Goal: Contribute content: Contribute content

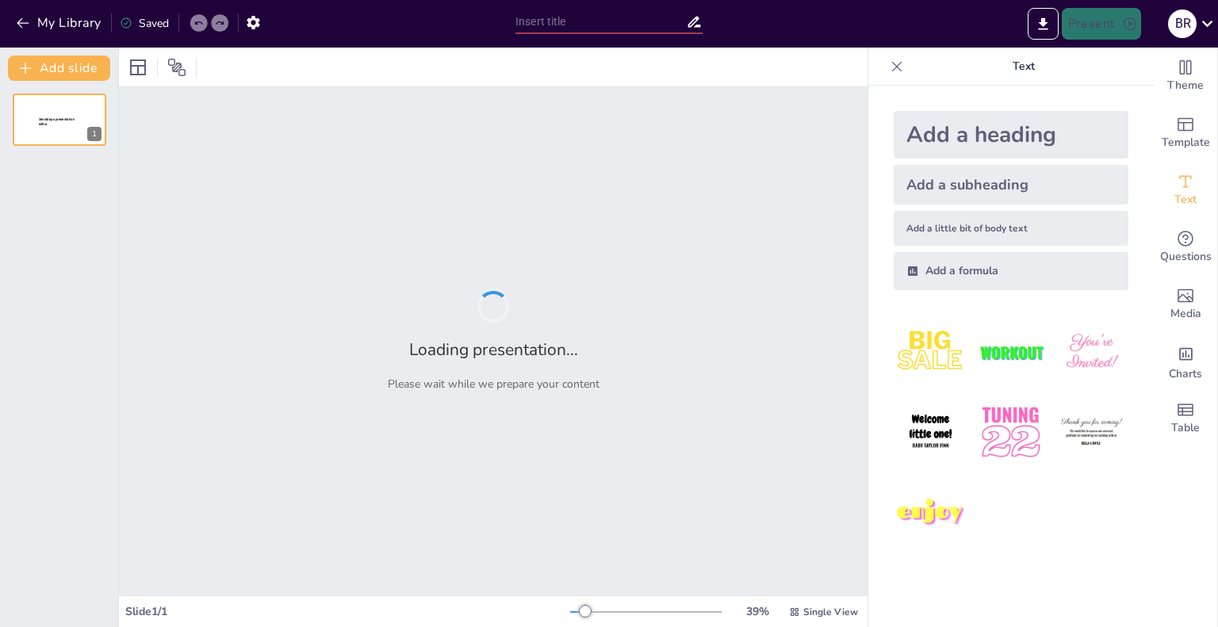
type input "New Sendsteps"
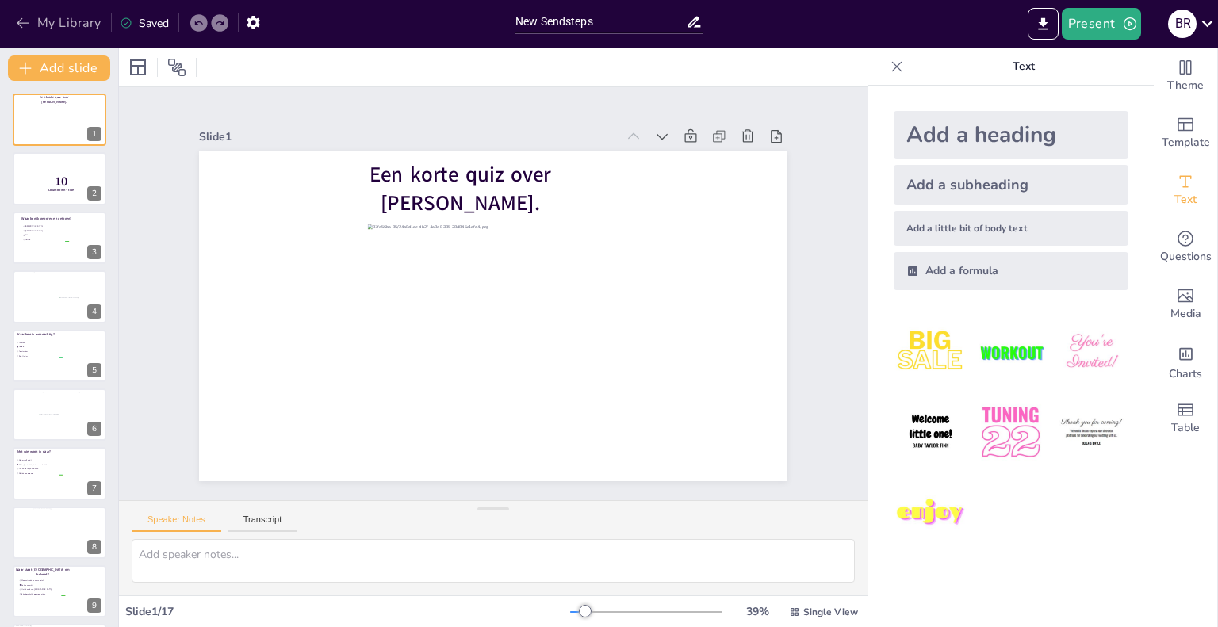
click at [51, 26] on button "My Library" at bounding box center [60, 22] width 96 height 25
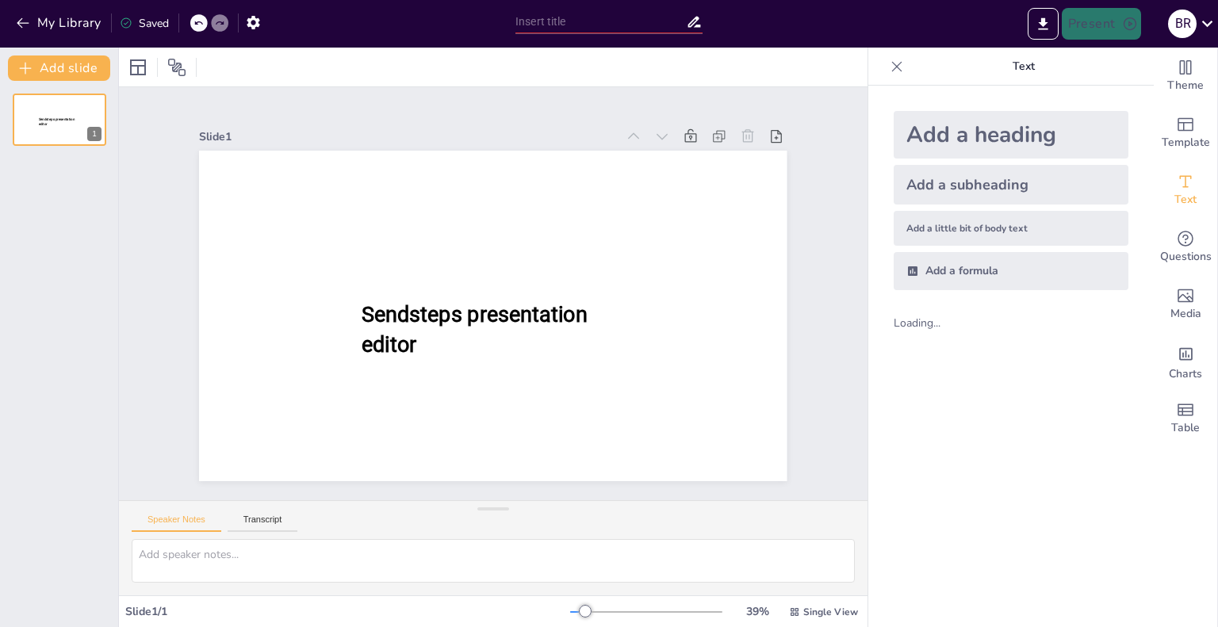
type input "New Sendsteps"
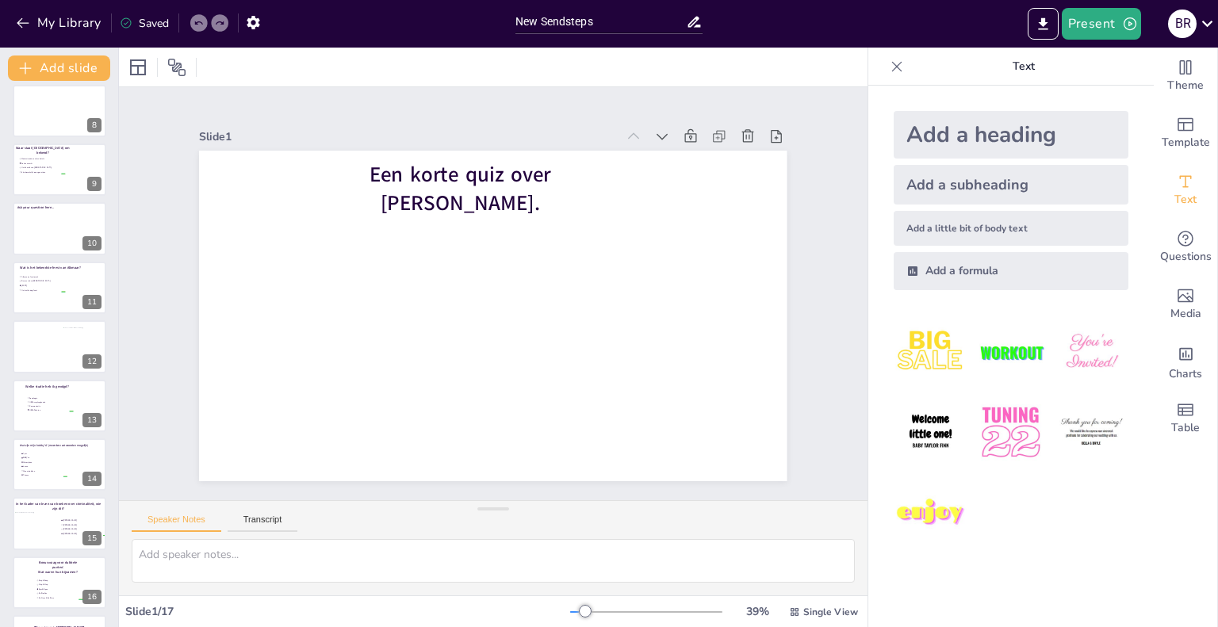
scroll to position [475, 0]
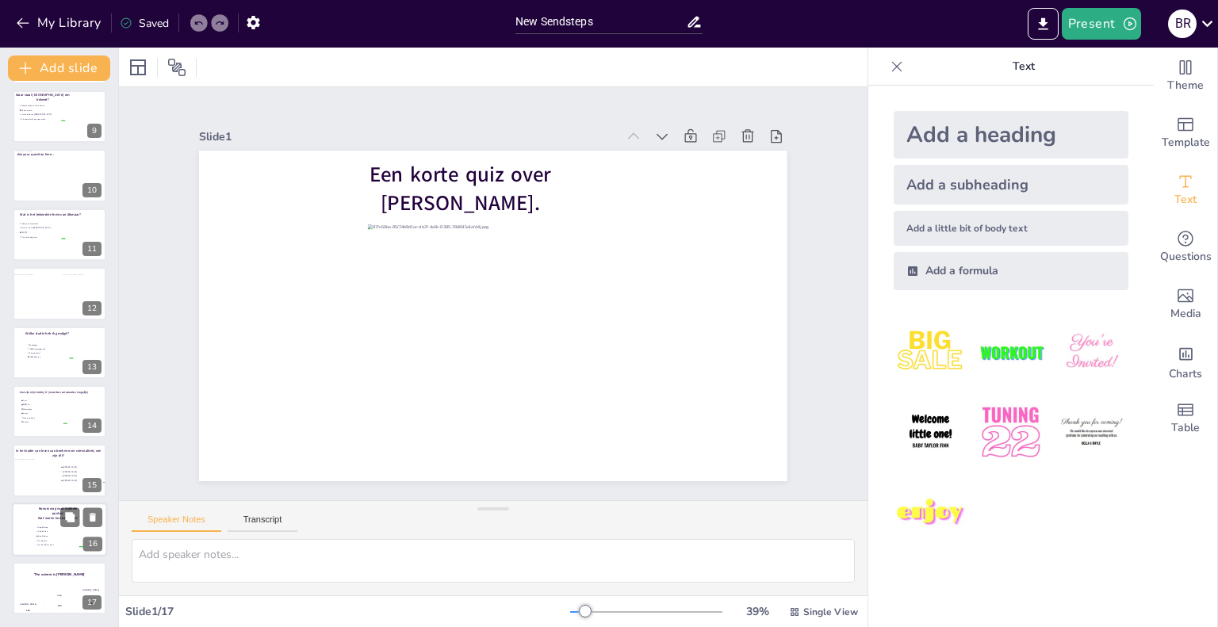
click at [45, 539] on span "De Boefjes" at bounding box center [60, 540] width 44 height 2
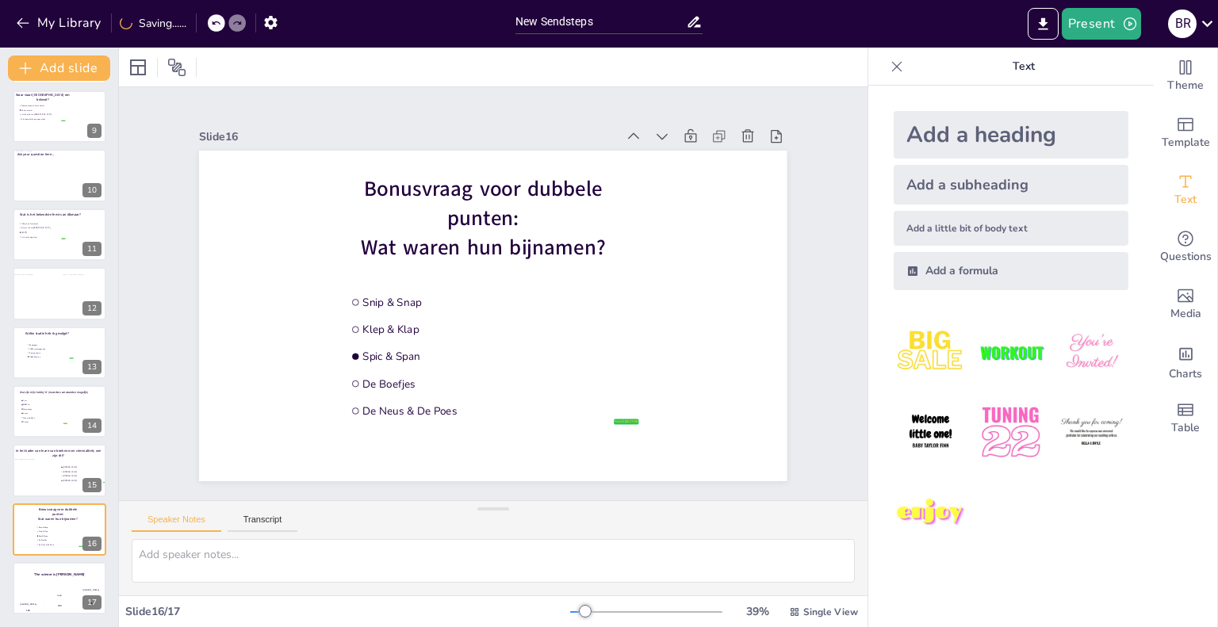
click at [59, 558] on div "Een korte quiz over Bas Roffel. 1 10 Countdown - title 2 Waar ben ik geboren en…" at bounding box center [59, 117] width 118 height 996
click at [50, 410] on li "Motorrijden" at bounding box center [44, 410] width 48 height 4
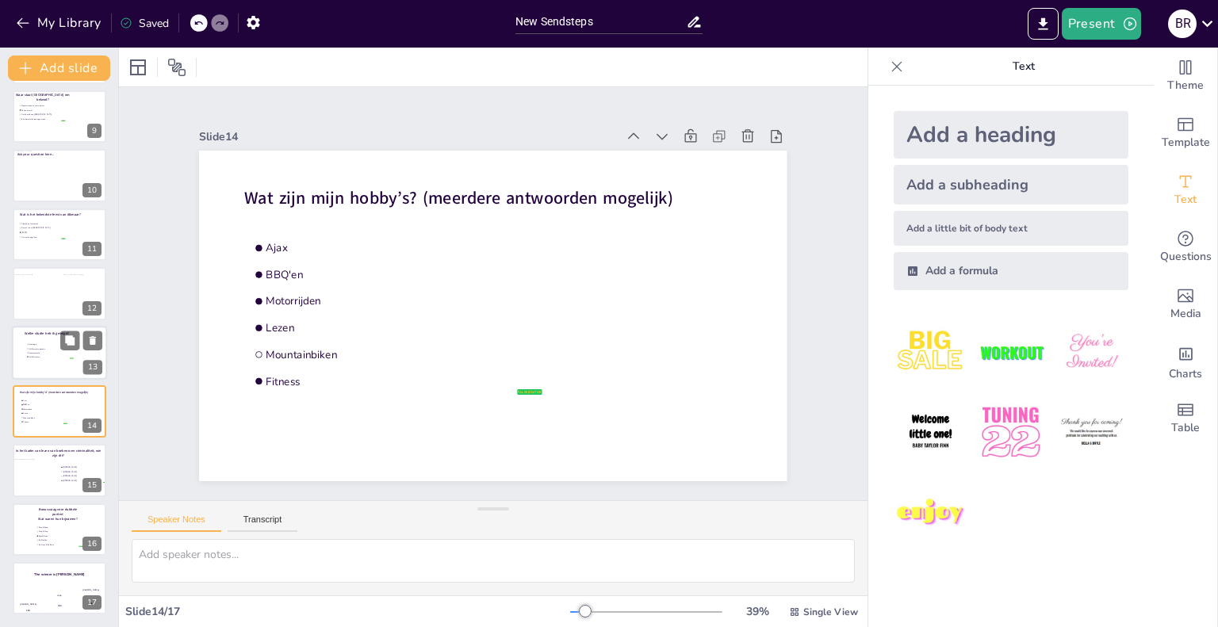
click at [65, 371] on div at bounding box center [59, 353] width 95 height 54
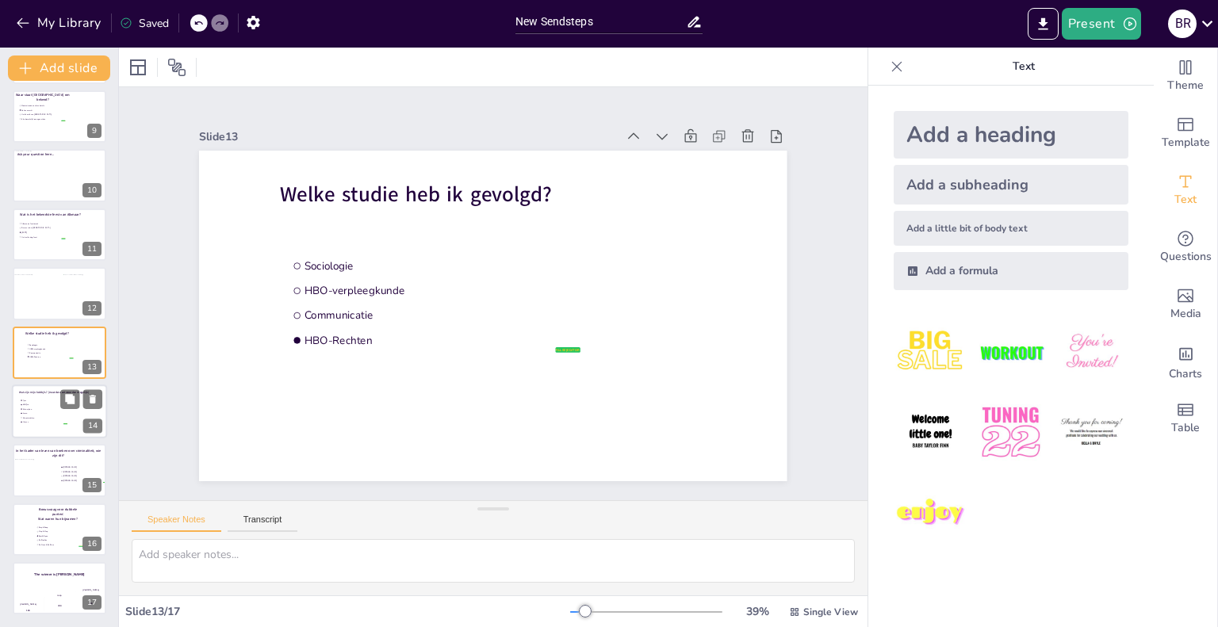
click at [42, 405] on li "BBQ'en" at bounding box center [44, 405] width 48 height 4
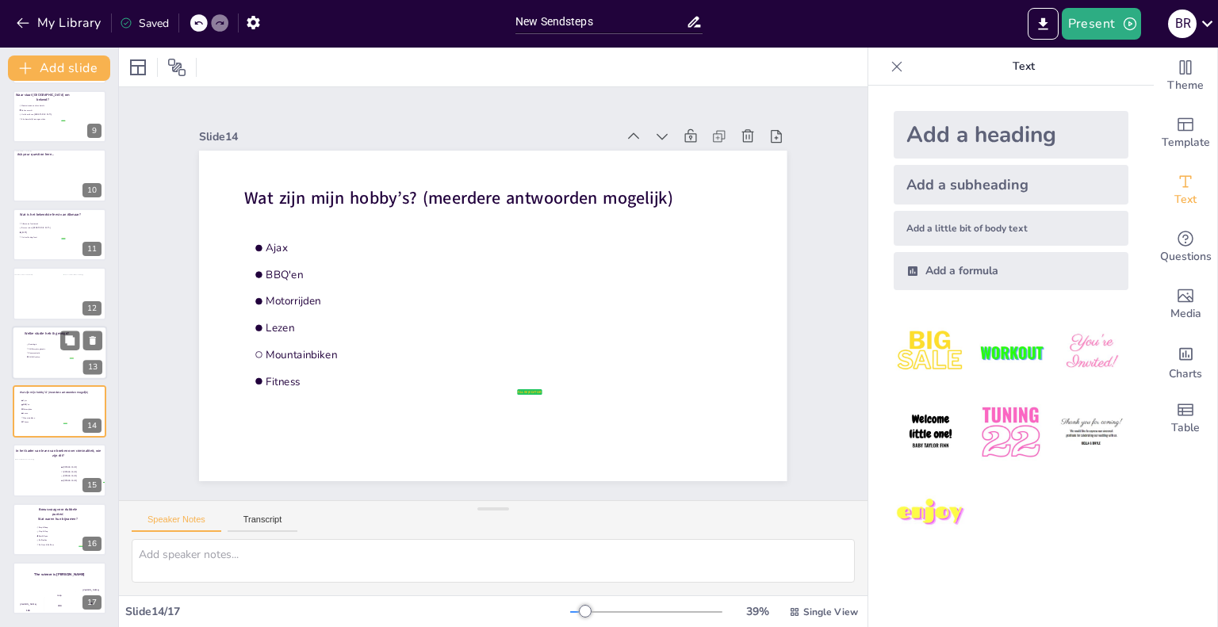
click at [56, 370] on div at bounding box center [59, 353] width 95 height 54
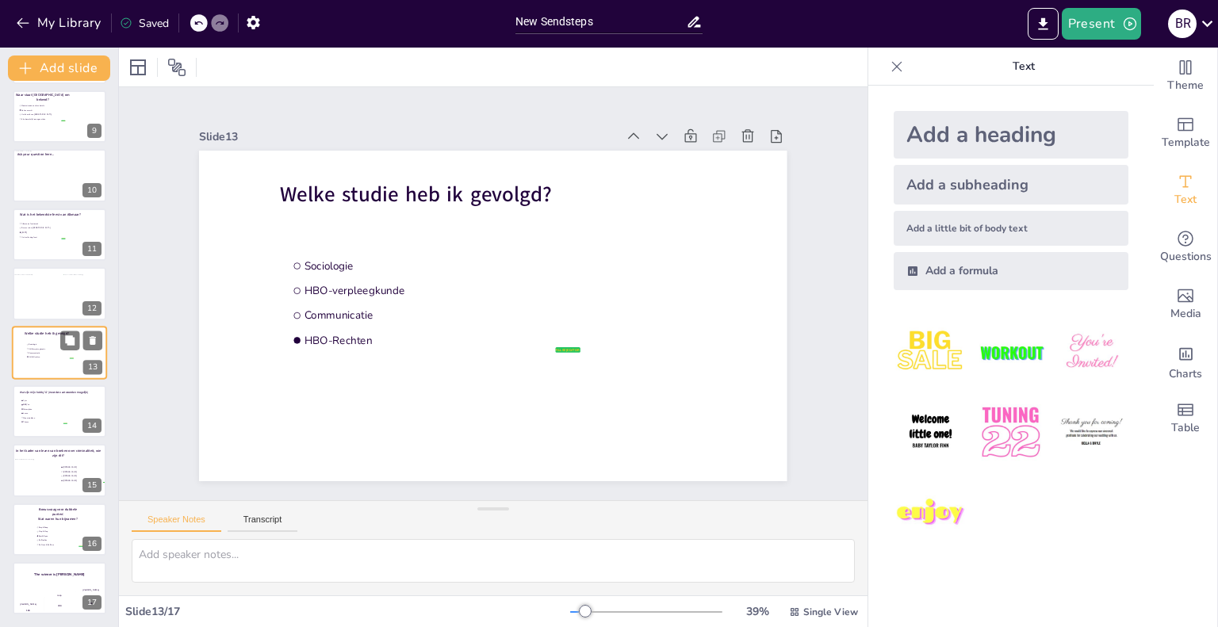
scroll to position [473, 0]
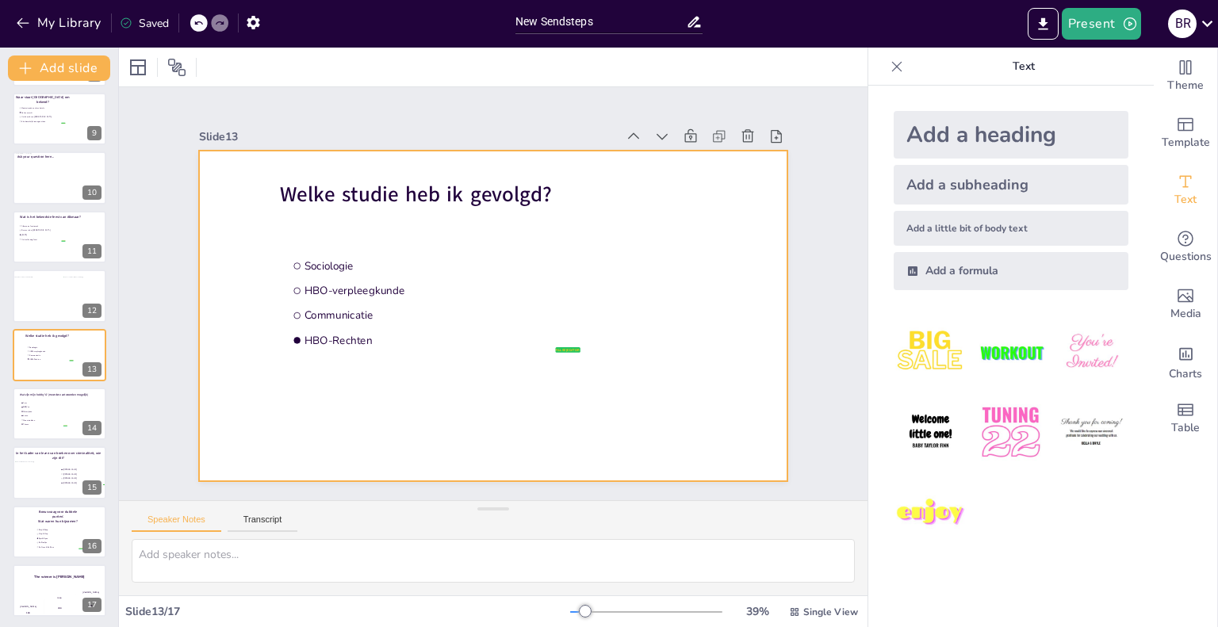
click at [461, 431] on div at bounding box center [493, 316] width 588 height 331
click at [43, 238] on span "Het is elke dag feest" at bounding box center [43, 239] width 44 height 2
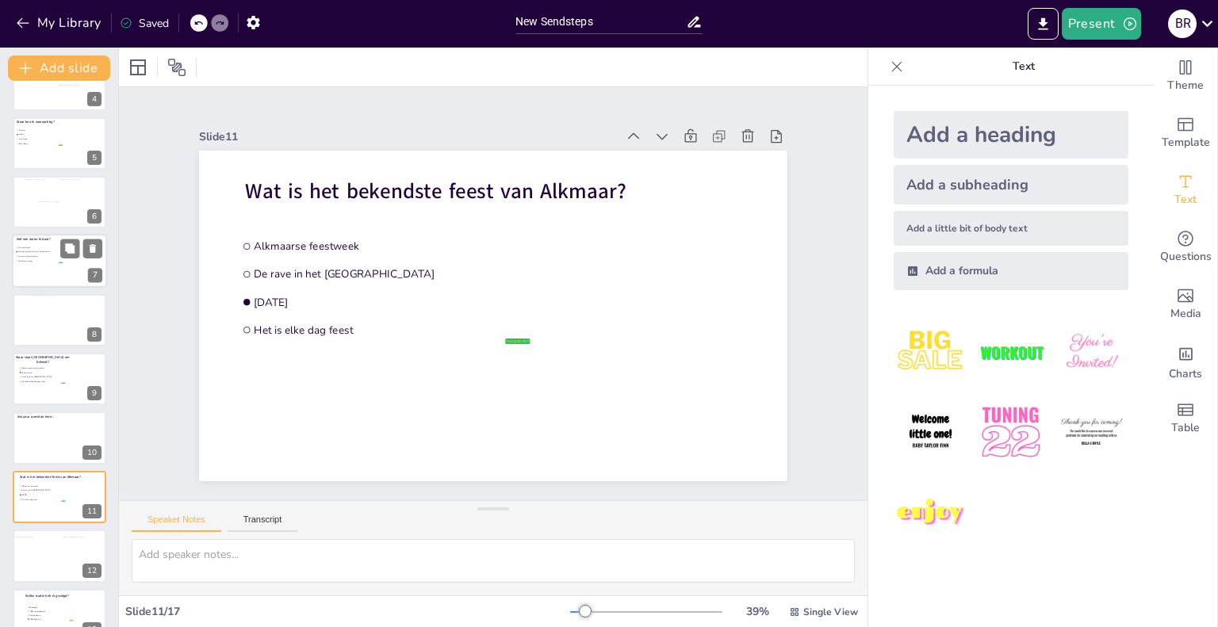
click at [58, 242] on div at bounding box center [59, 262] width 95 height 54
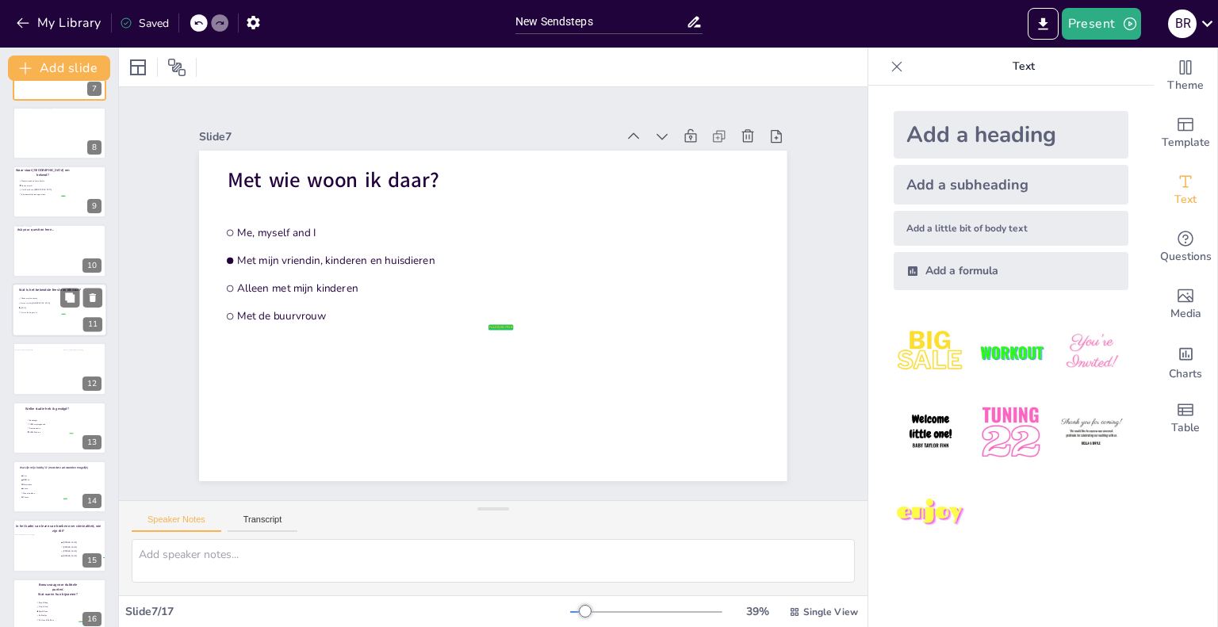
click at [43, 302] on span "De rave in het [GEOGRAPHIC_DATA]" at bounding box center [43, 303] width 44 height 2
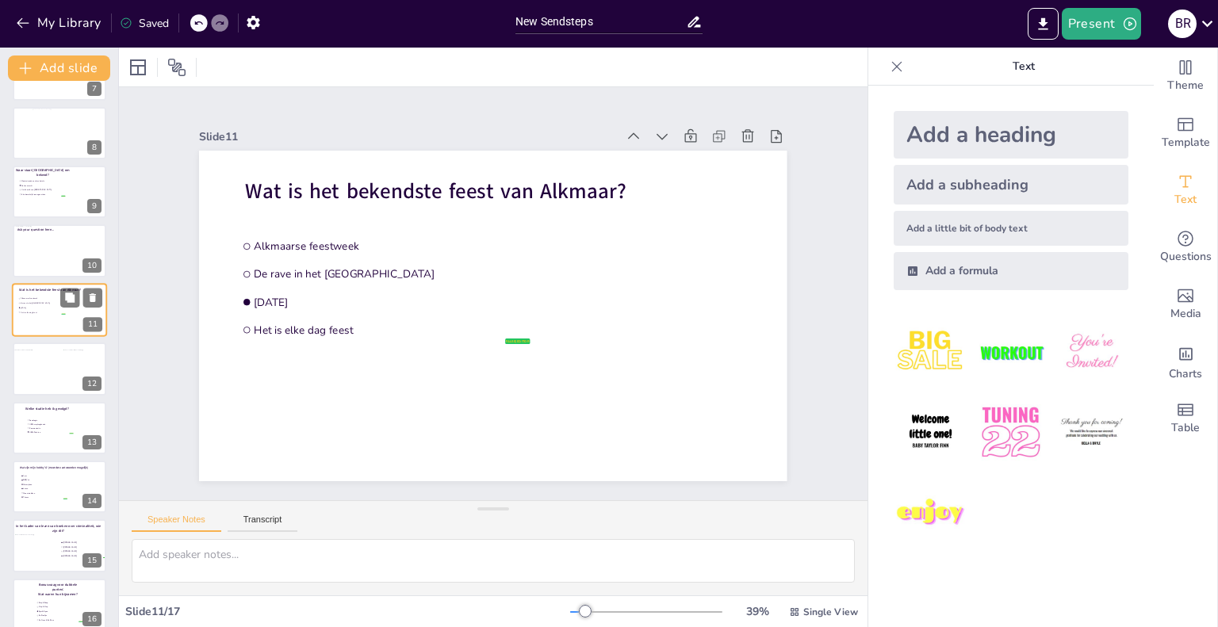
scroll to position [355, 0]
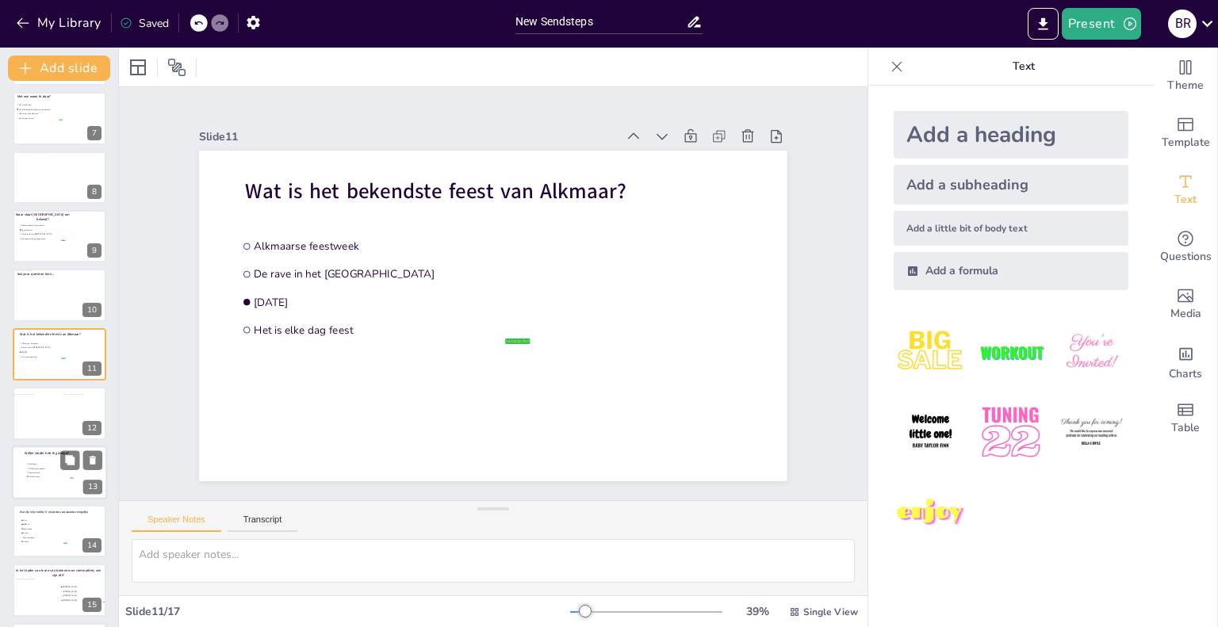
click at [50, 456] on div "Welke studie heb ik gevolgd?" at bounding box center [46, 453] width 65 height 10
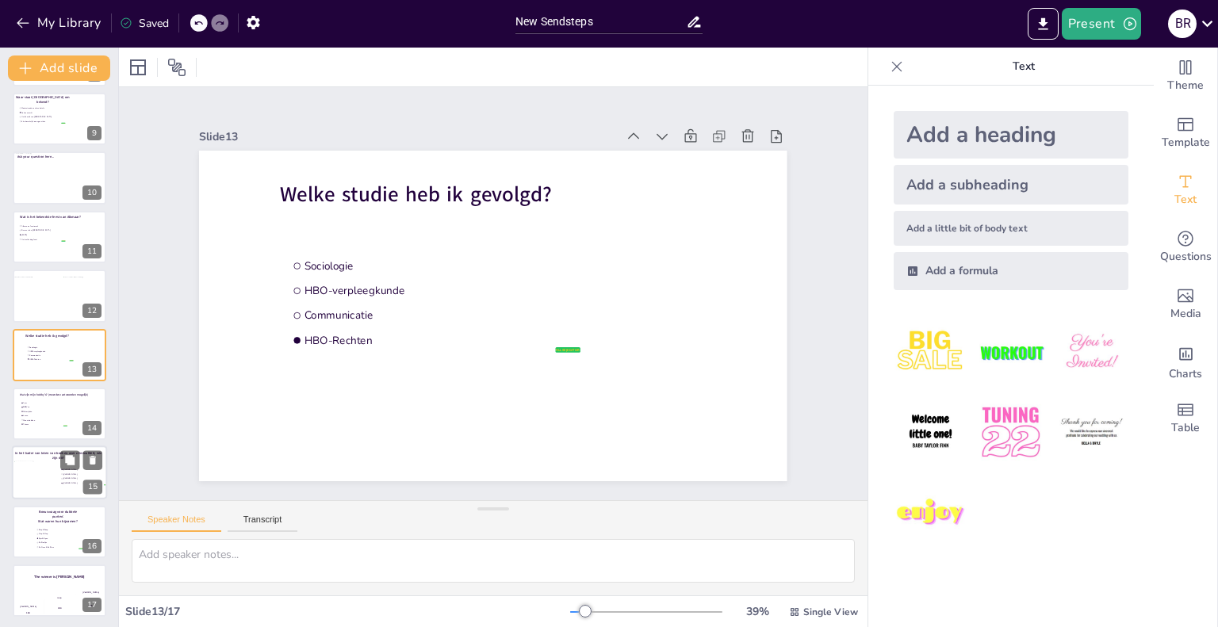
scroll to position [475, 0]
click at [66, 69] on button "Add slide" at bounding box center [59, 68] width 102 height 25
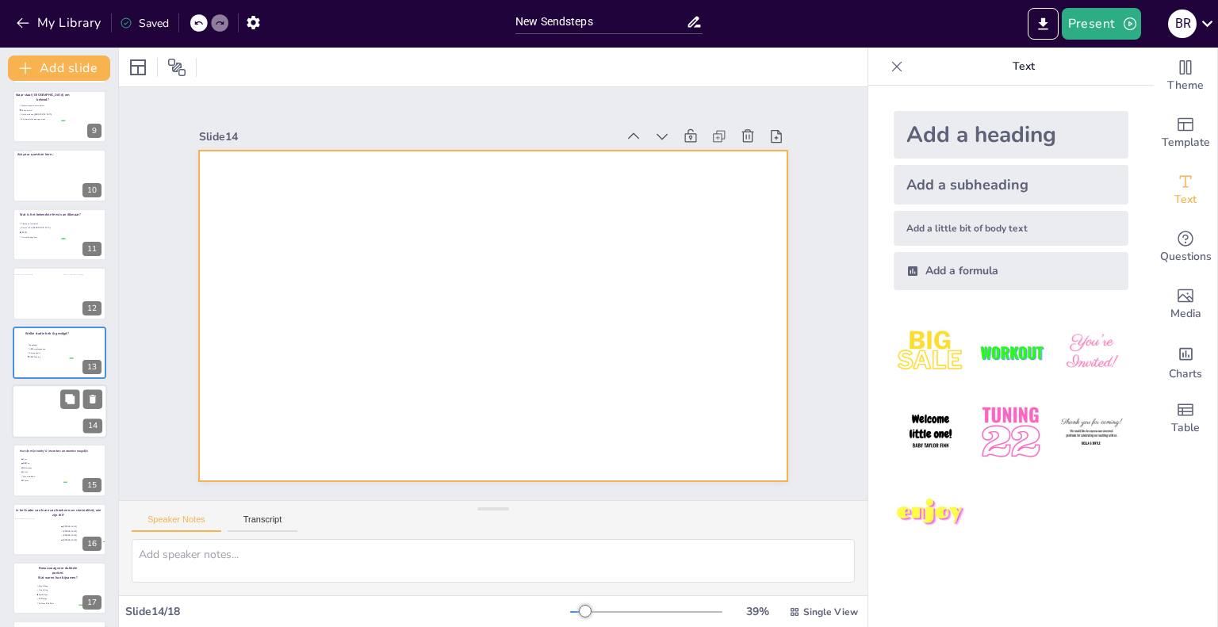
click at [35, 418] on div at bounding box center [59, 412] width 95 height 54
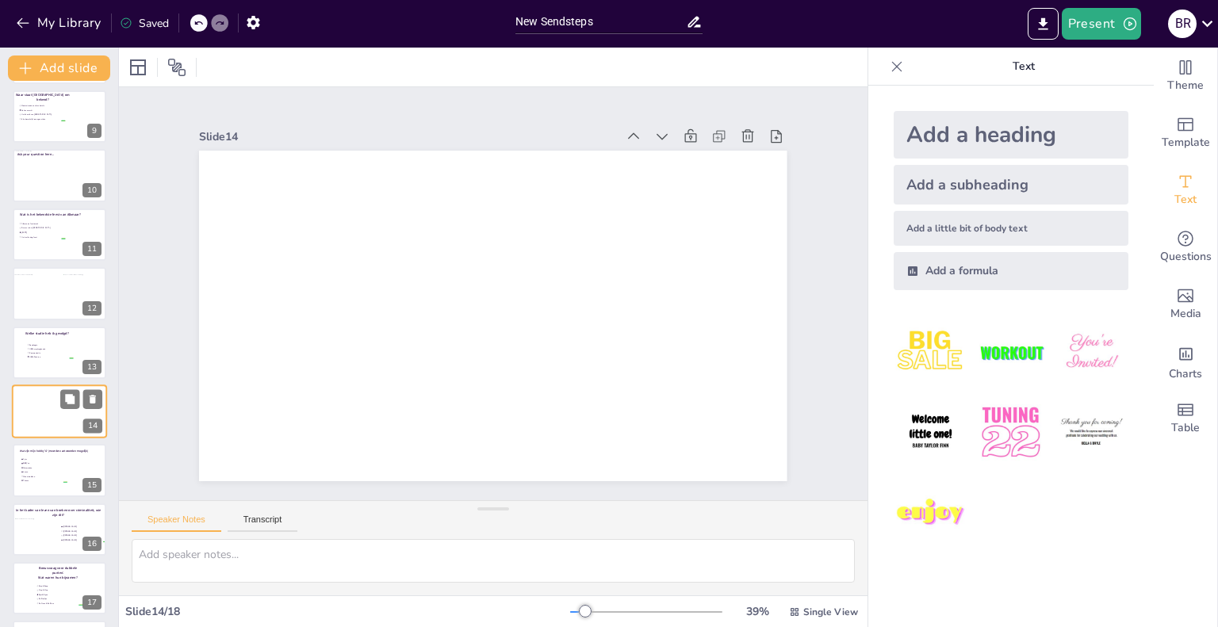
scroll to position [532, 0]
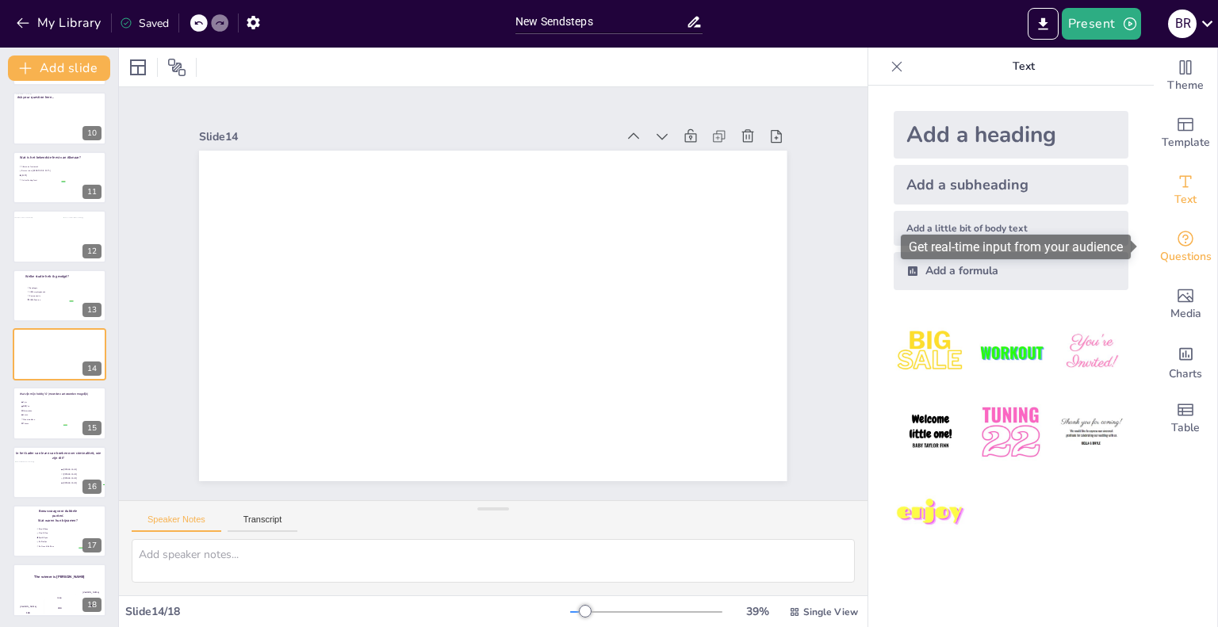
click at [1177, 243] on icon "Get real-time input from your audience" at bounding box center [1185, 239] width 16 height 16
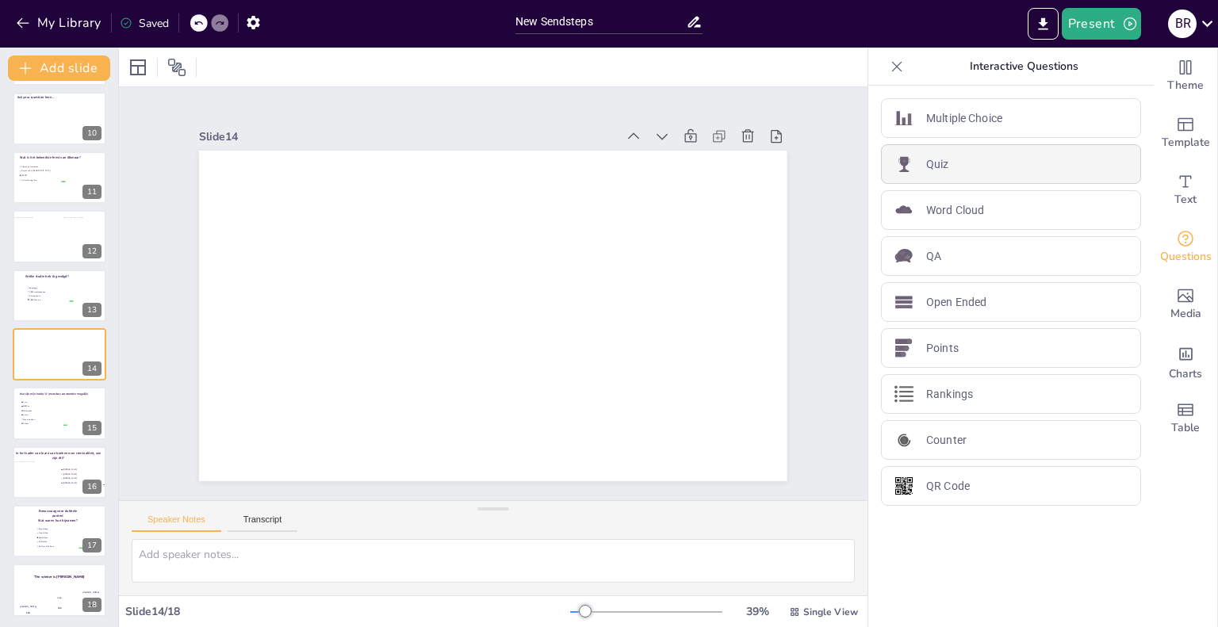
click at [986, 161] on div "Quiz" at bounding box center [1011, 164] width 260 height 40
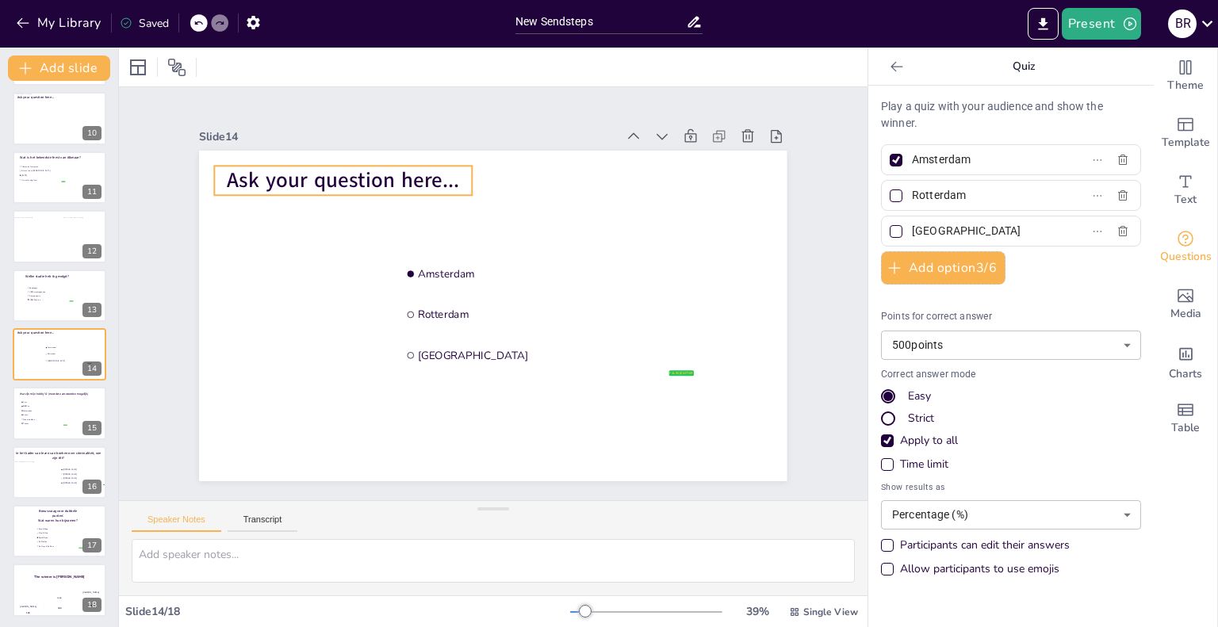
click at [438, 179] on span "Ask your question here..." at bounding box center [343, 181] width 232 height 29
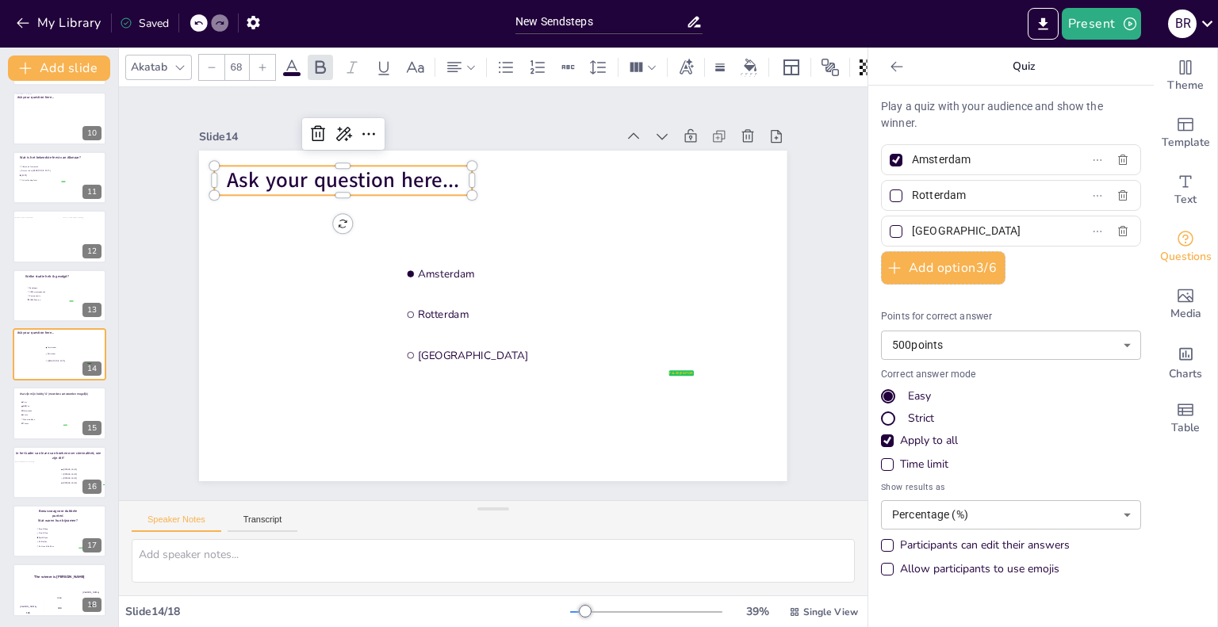
click at [423, 173] on span "Ask your question here..." at bounding box center [343, 181] width 232 height 29
click at [440, 174] on span "Ask your question here..." at bounding box center [343, 181] width 232 height 29
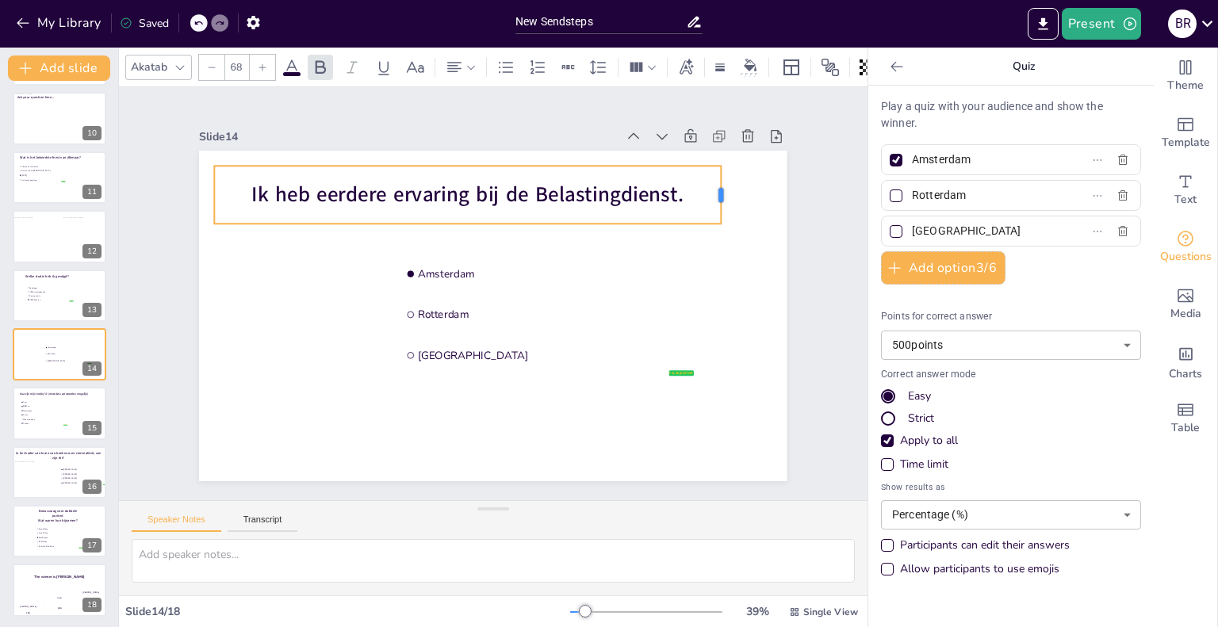
drag, startPoint x: 460, startPoint y: 188, endPoint x: 709, endPoint y: 182, distance: 249.0
click at [721, 182] on div at bounding box center [727, 195] width 13 height 58
click at [890, 158] on div at bounding box center [896, 160] width 13 height 13
click at [912, 158] on input "Amsterdam" at bounding box center [985, 159] width 147 height 23
checkbox input "false"
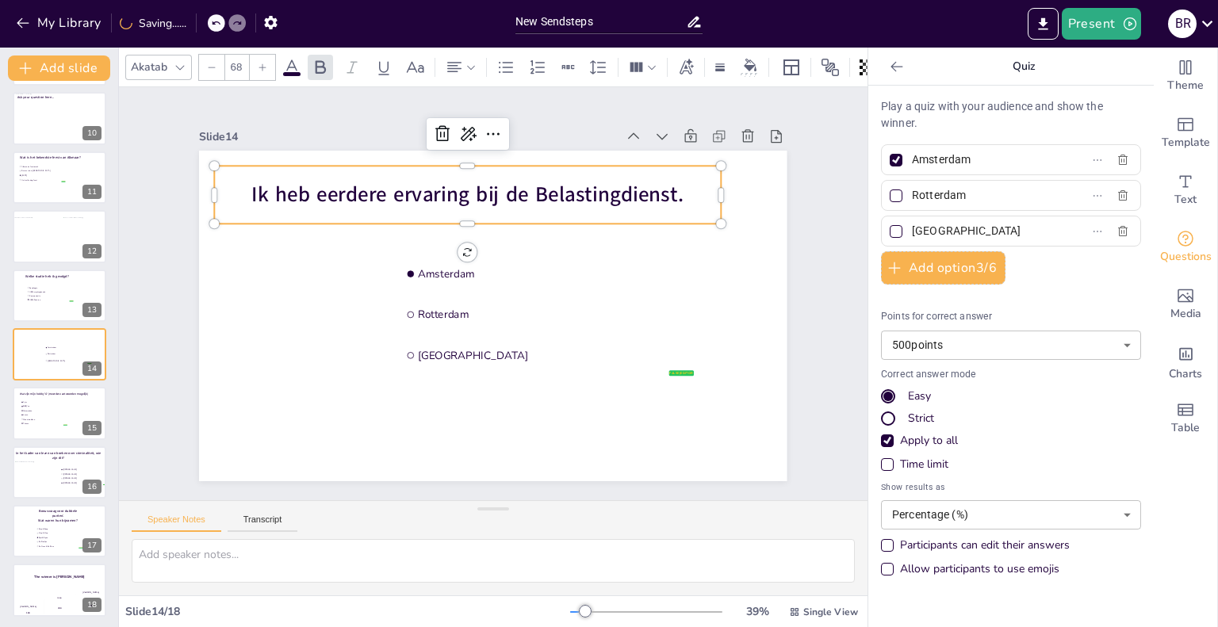
checkbox input "false"
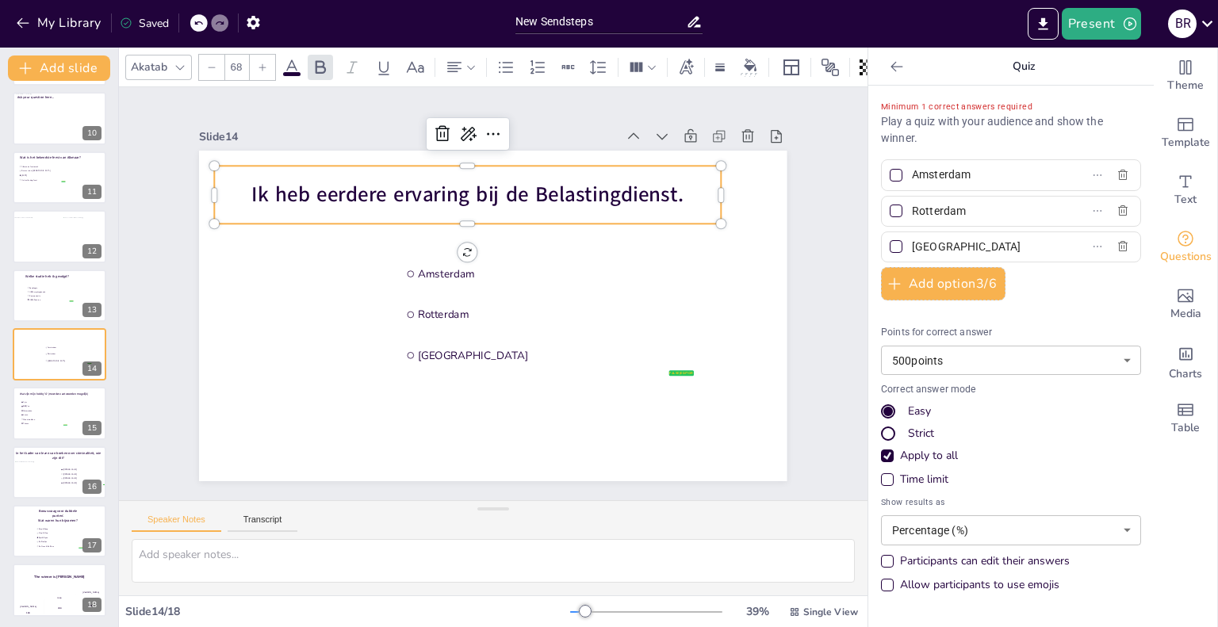
drag, startPoint x: 996, startPoint y: 170, endPoint x: 858, endPoint y: 174, distance: 138.0
click at [868, 174] on div "Minimum 1 correct answers required Play a quiz with your audience and show the …" at bounding box center [1010, 357] width 285 height 542
type input "Waar"
click at [890, 211] on div at bounding box center [896, 211] width 13 height 13
click at [912, 211] on input "Rotterdam" at bounding box center [985, 211] width 147 height 23
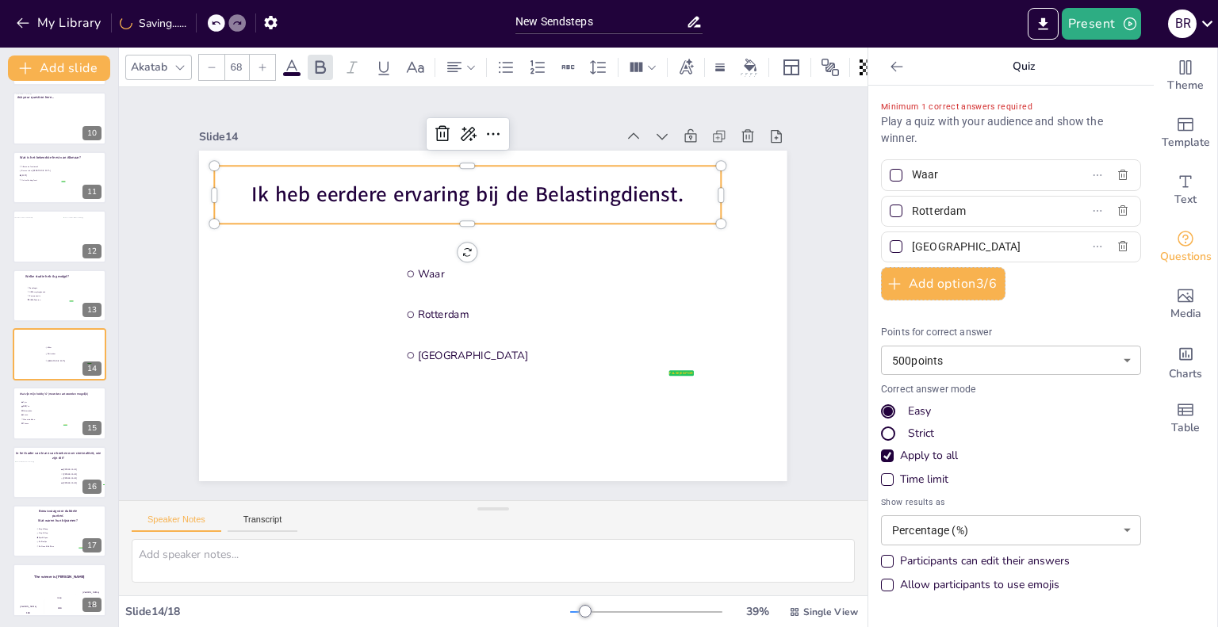
checkbox input "true"
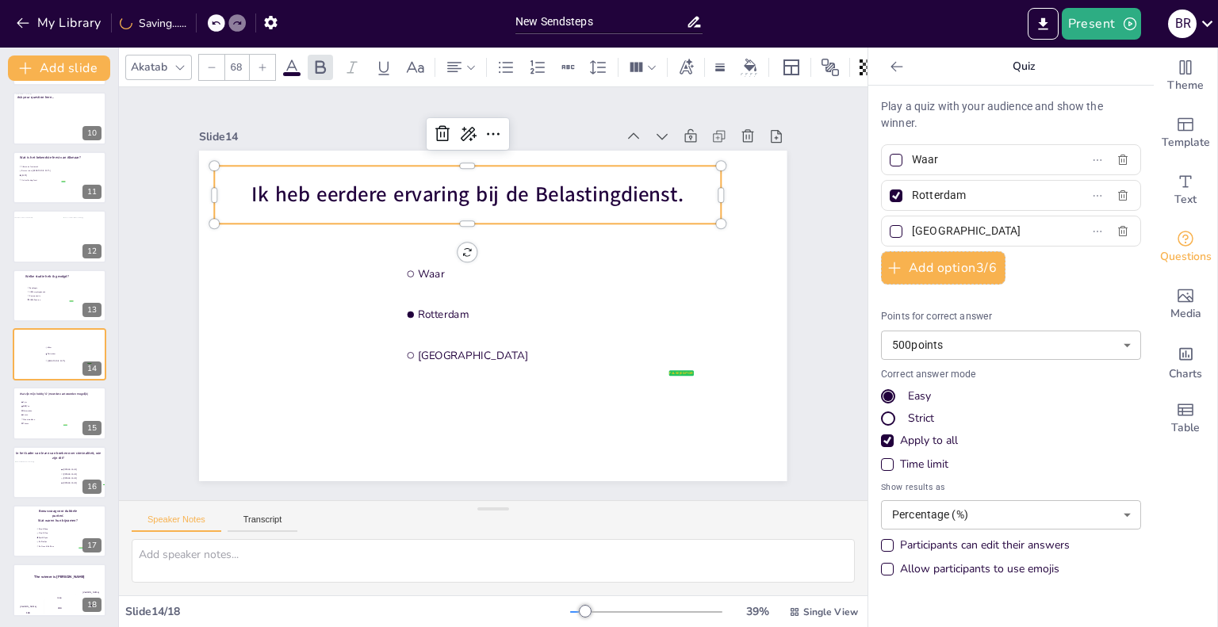
drag, startPoint x: 967, startPoint y: 202, endPoint x: 839, endPoint y: 200, distance: 128.5
click at [839, 200] on div "Document fonts Akatab Recently used Akatab Popular fonts Lato Montserrat Open S…" at bounding box center [609, 338] width 1218 height 580
click at [1047, 189] on label "Rotterdam" at bounding box center [985, 195] width 198 height 23
click at [1047, 189] on input "Rotterdam" at bounding box center [985, 195] width 147 height 23
click at [1116, 236] on icon "button" at bounding box center [1122, 231] width 13 height 13
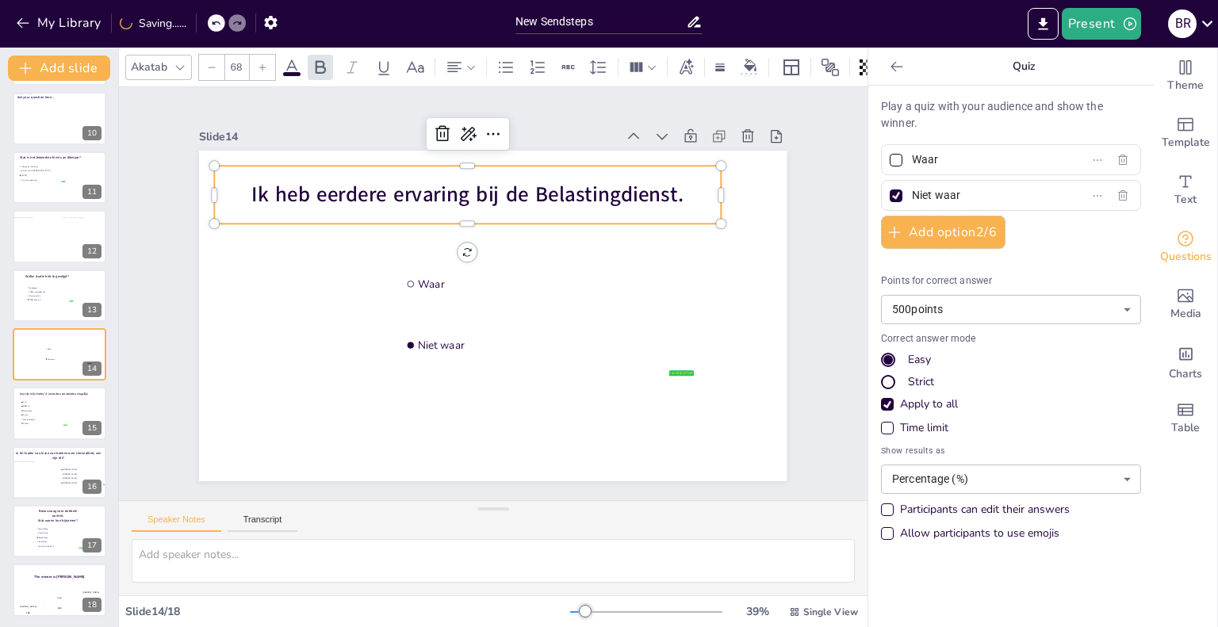
type input "Niet waar"
click at [982, 472] on body "My Library Saving...... New Sendsteps Present B R Document fonts Akatab Recentl…" at bounding box center [609, 313] width 1218 height 627
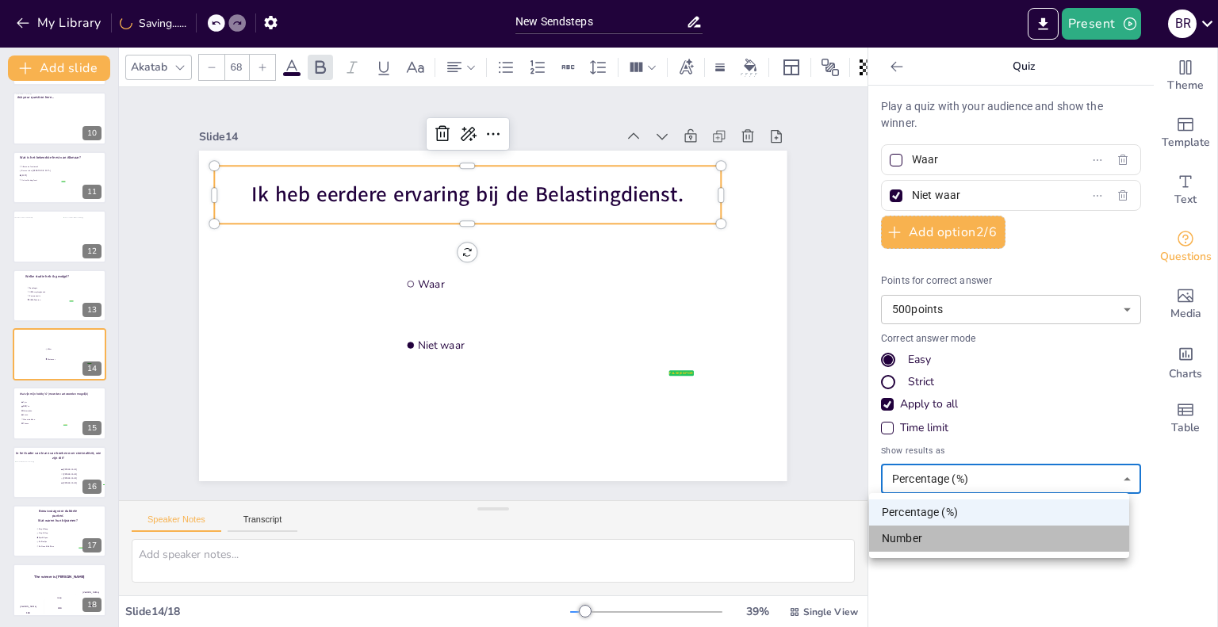
click at [940, 532] on li "Number" at bounding box center [999, 539] width 260 height 26
type input "number"
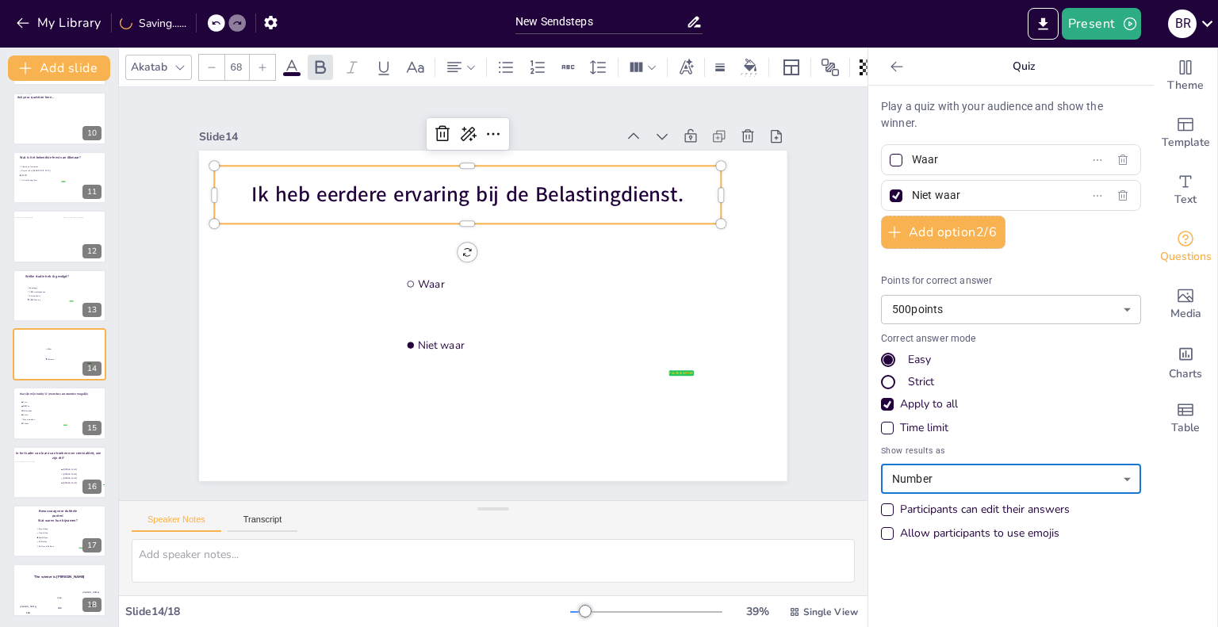
click at [904, 415] on div "Points for correct answer 500 points 500 ​ Correct answer mode Easy Strict Appl…" at bounding box center [1011, 411] width 260 height 275
click at [900, 424] on div "Time limit" at bounding box center [924, 428] width 48 height 16
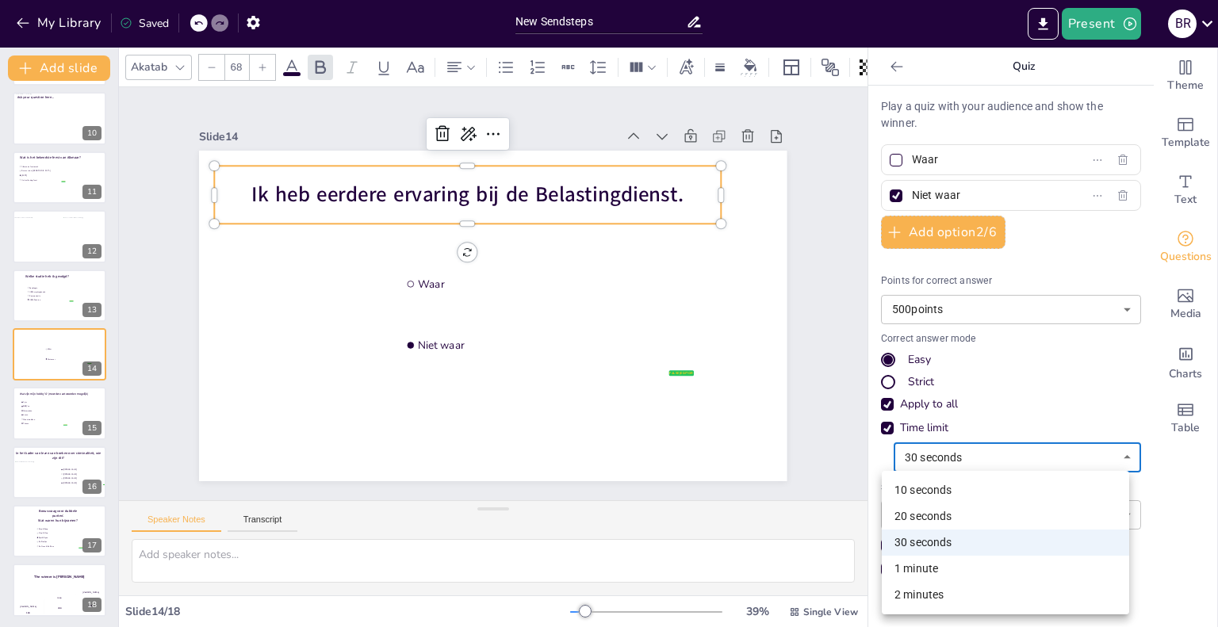
click at [917, 462] on body "My Library Saved New Sendsteps Present B R Document fonts Akatab Recently used …" at bounding box center [609, 313] width 1218 height 627
click at [915, 492] on li "10 seconds" at bounding box center [1005, 490] width 247 height 26
type input "10"
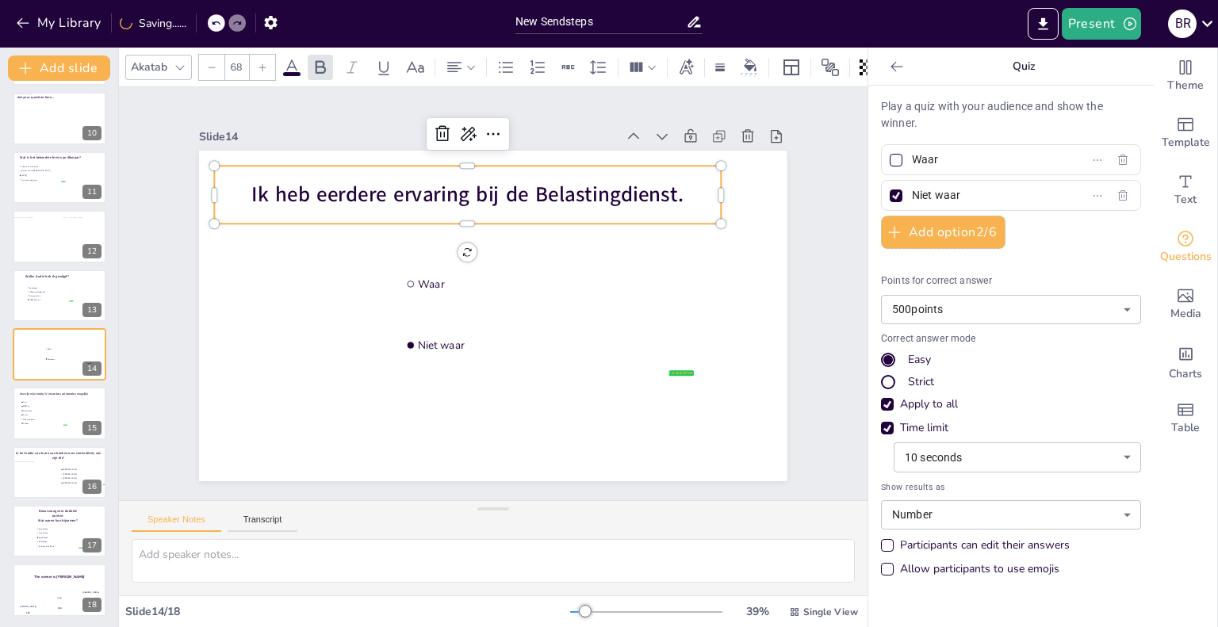
click at [868, 467] on div "Play a quiz with your audience and show the winner. Waar Niet waar Add option 2…" at bounding box center [1010, 357] width 285 height 542
click at [34, 422] on li "Fitness" at bounding box center [44, 424] width 48 height 4
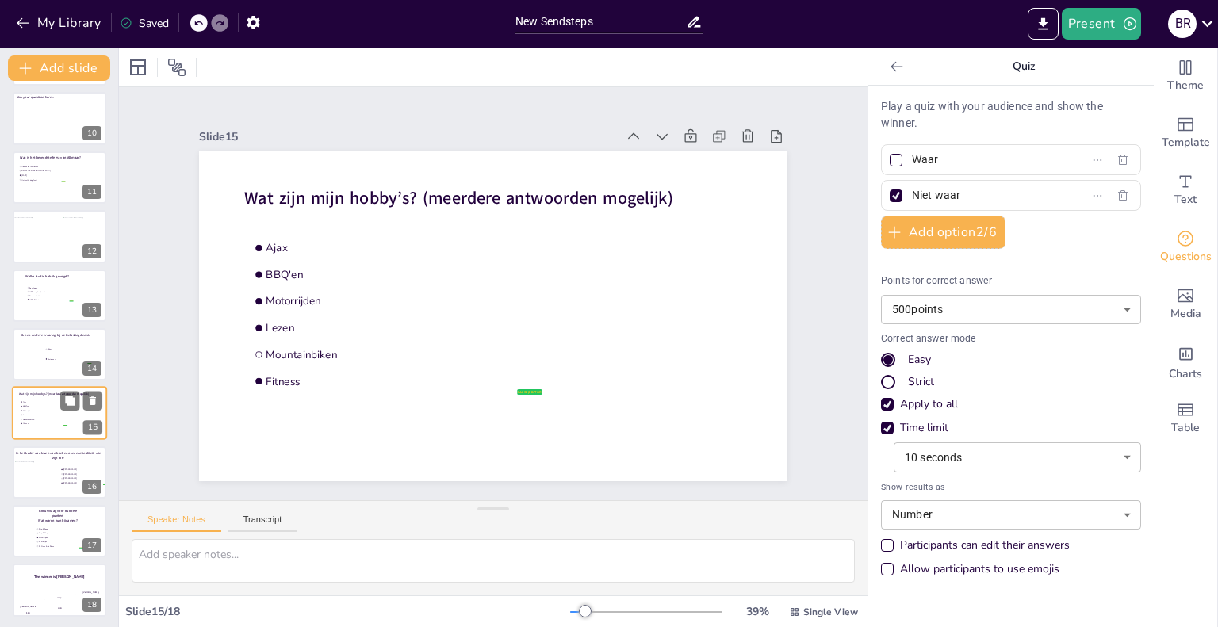
type input "Ajax"
type input "BBQ'en"
type input "30"
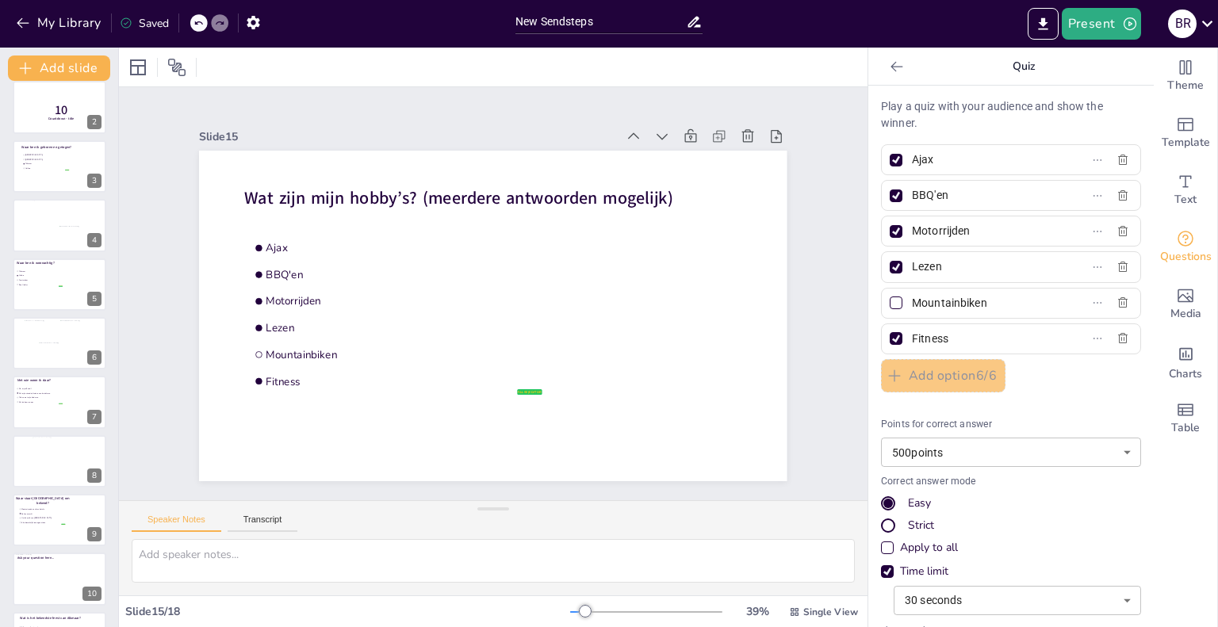
scroll to position [0, 0]
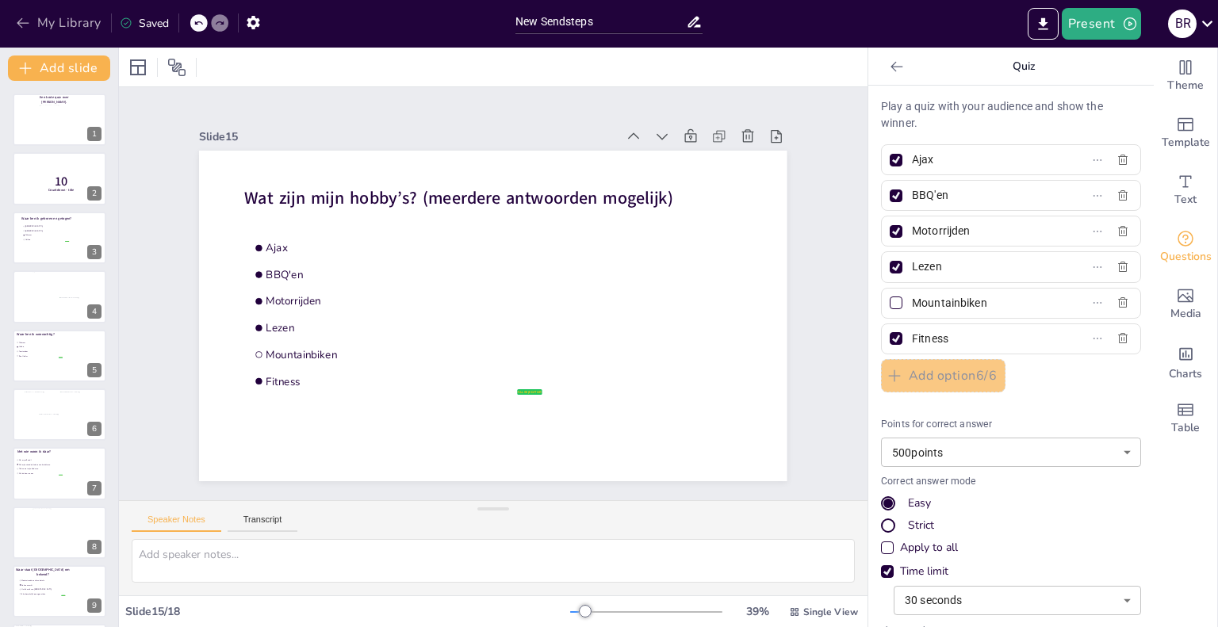
click at [61, 25] on button "My Library" at bounding box center [60, 22] width 96 height 25
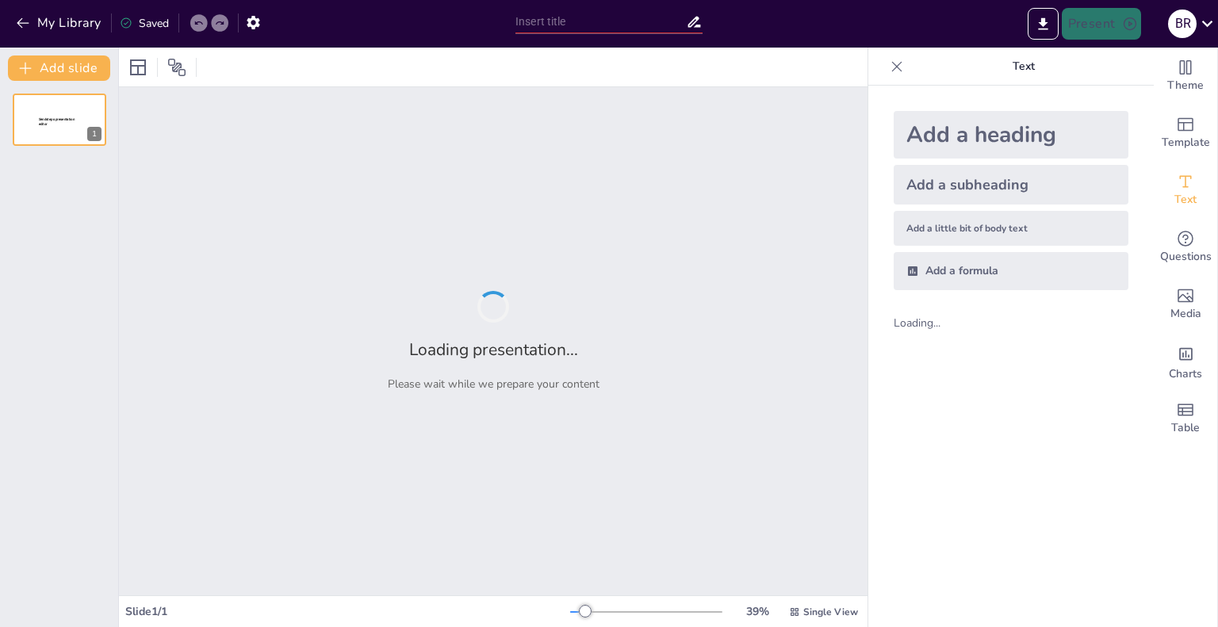
type input "New Sendsteps"
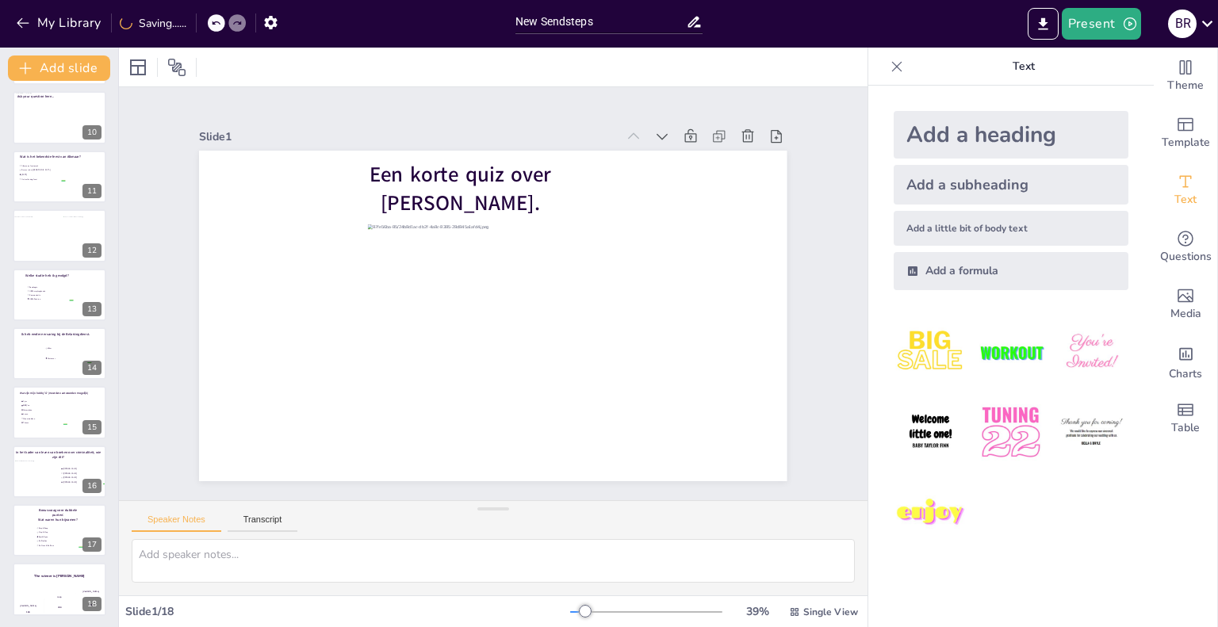
scroll to position [534, 0]
click at [35, 418] on span "Mountainbiken" at bounding box center [45, 418] width 44 height 2
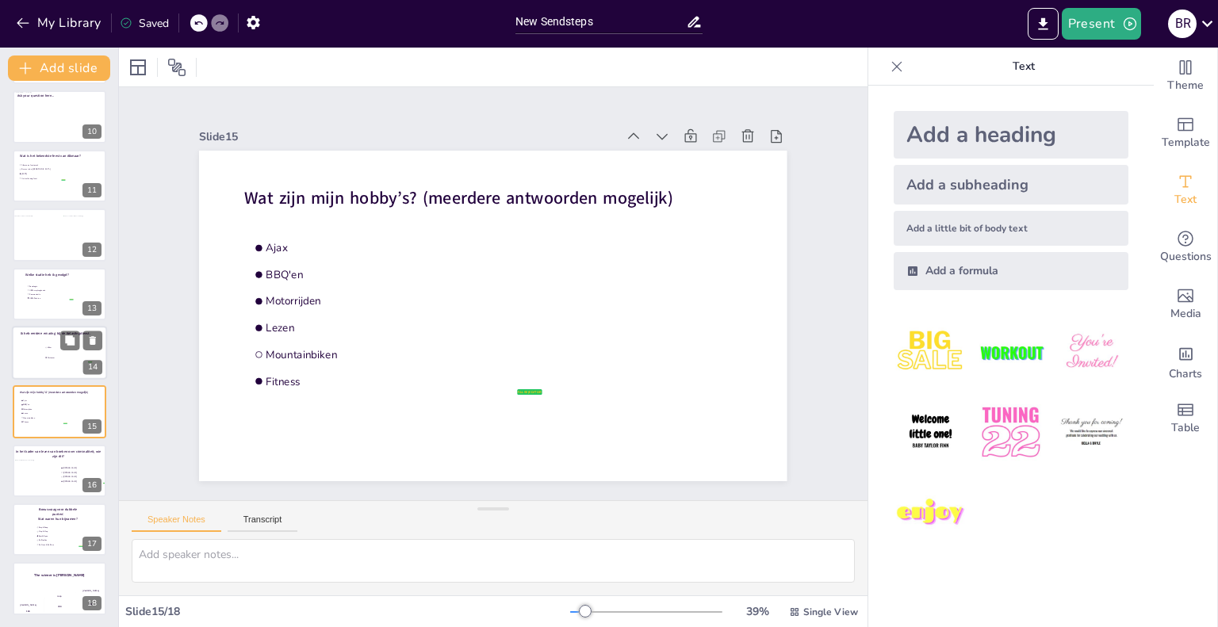
click at [36, 361] on div at bounding box center [59, 353] width 95 height 54
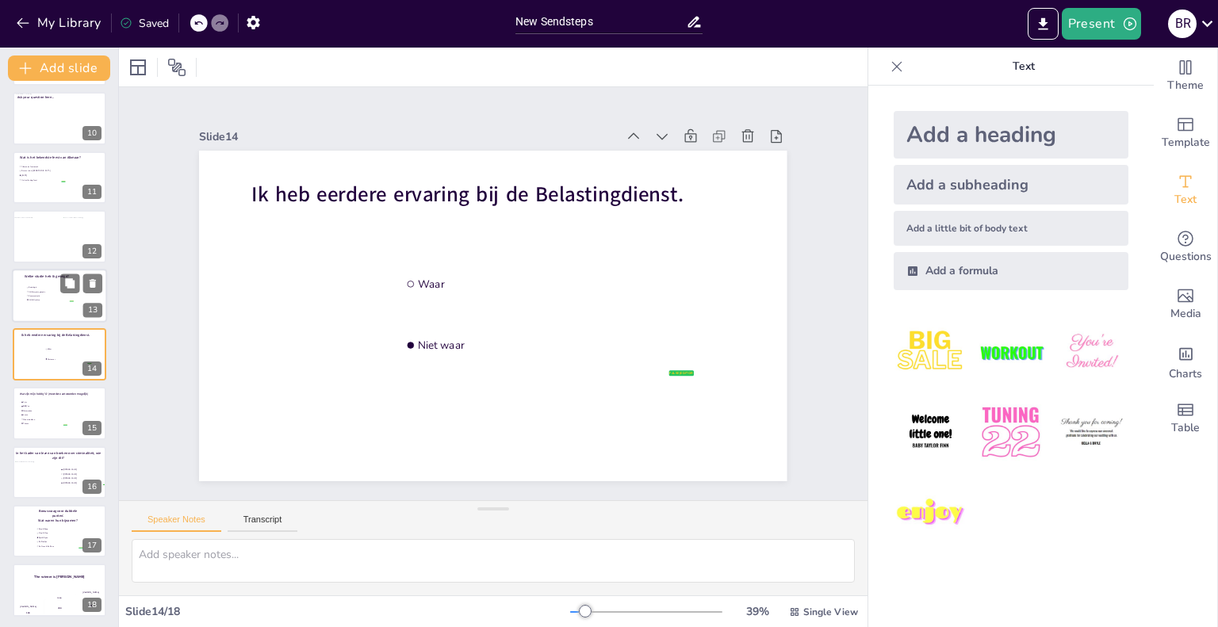
click at [40, 307] on div at bounding box center [59, 296] width 95 height 54
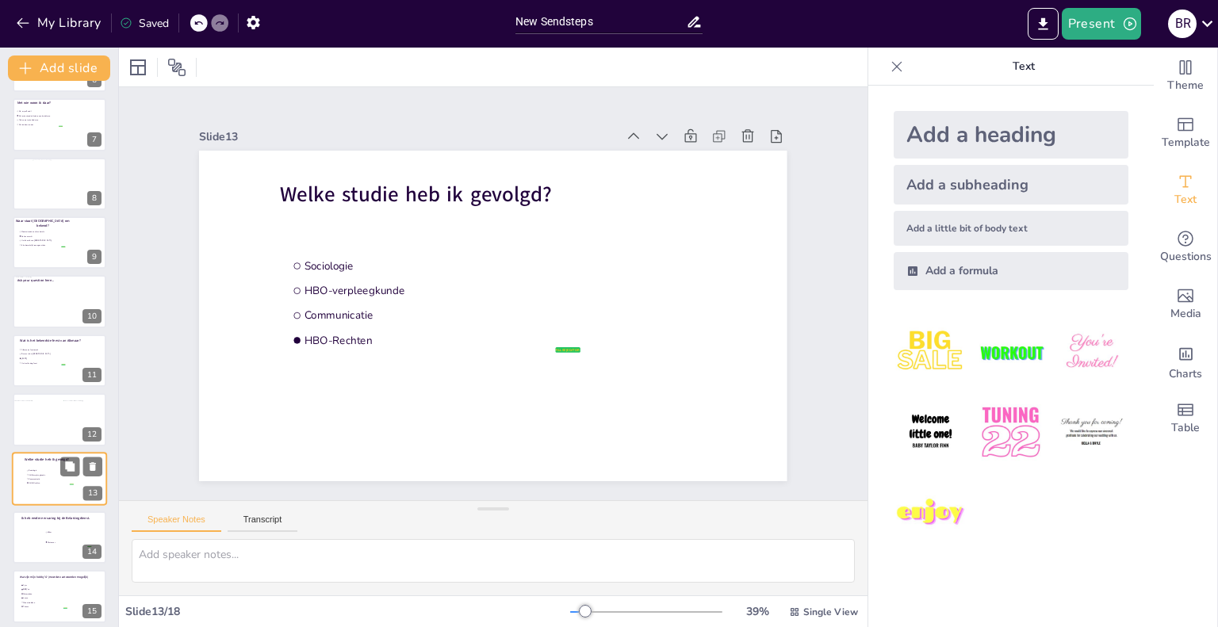
scroll to position [349, 0]
click at [39, 372] on div at bounding box center [59, 361] width 95 height 54
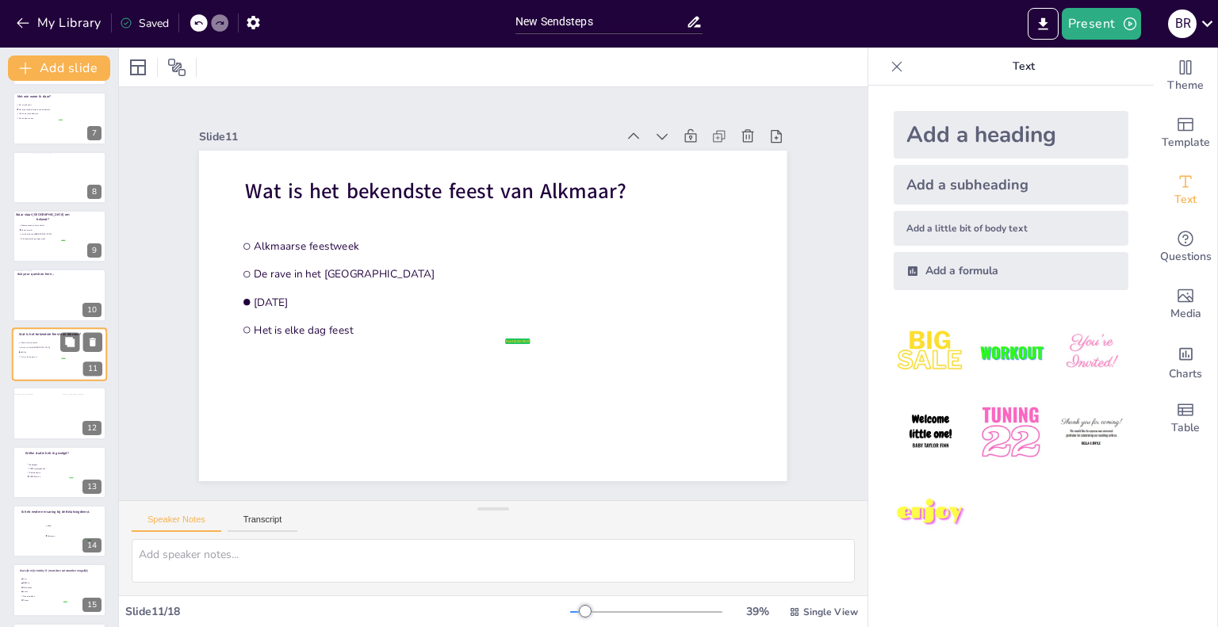
scroll to position [0, 0]
click at [40, 121] on div at bounding box center [52, 122] width 26 height 35
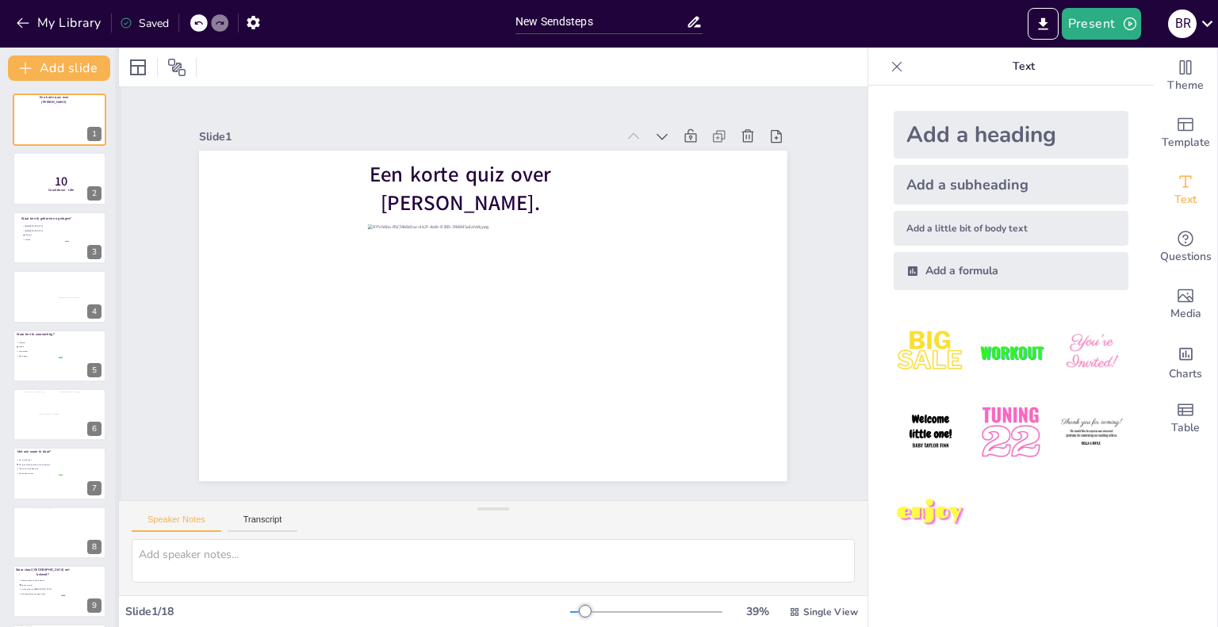
click at [117, 217] on div at bounding box center [118, 338] width 6 height 580
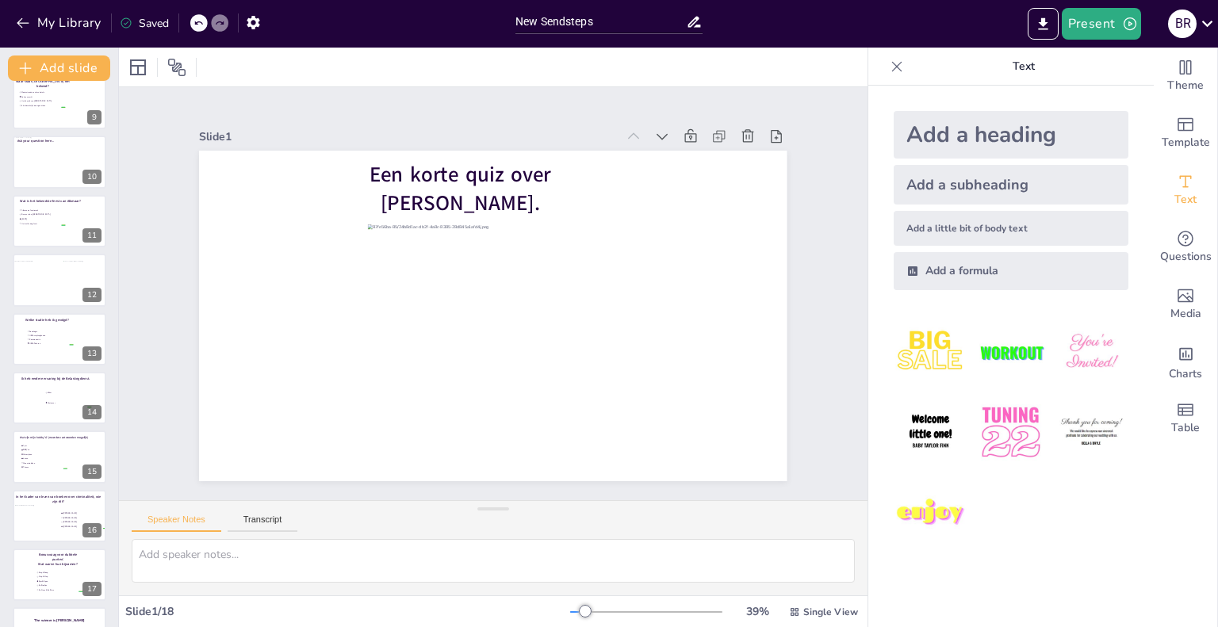
scroll to position [534, 0]
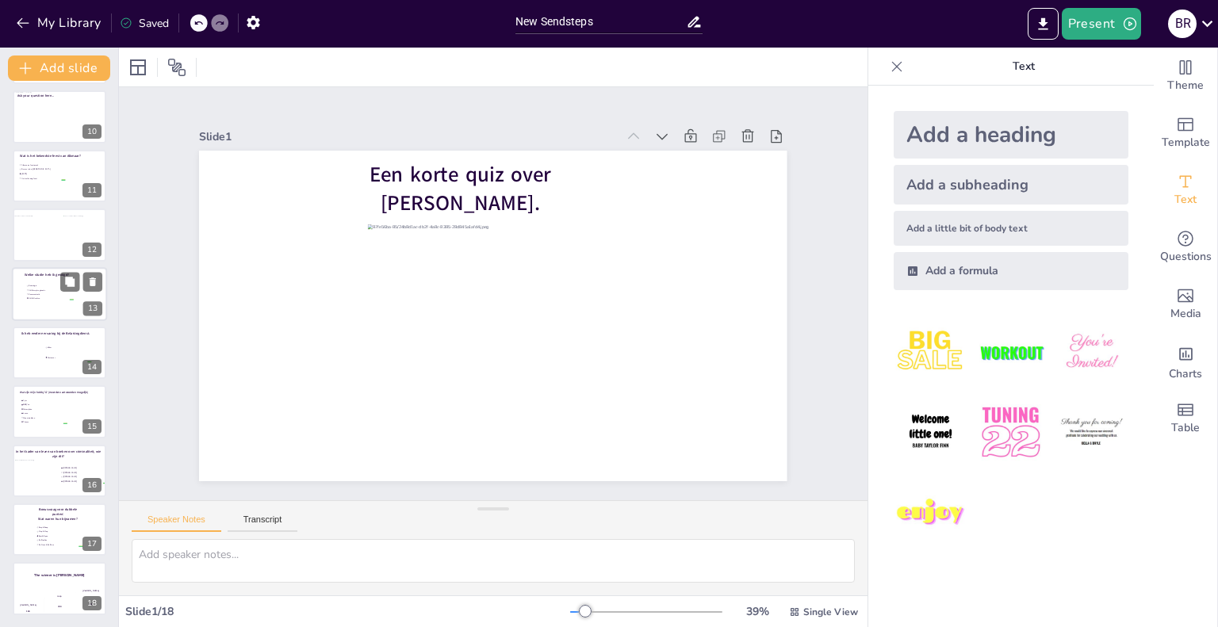
click at [41, 285] on span "Sociologie" at bounding box center [51, 286] width 44 height 2
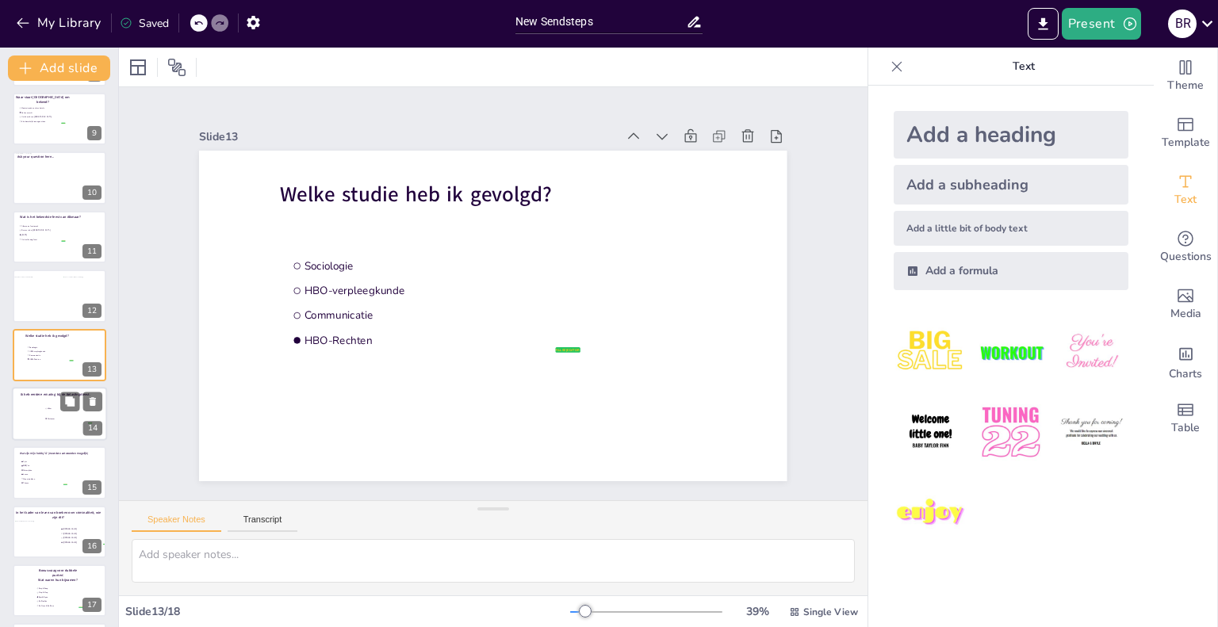
click at [44, 408] on div at bounding box center [59, 414] width 95 height 54
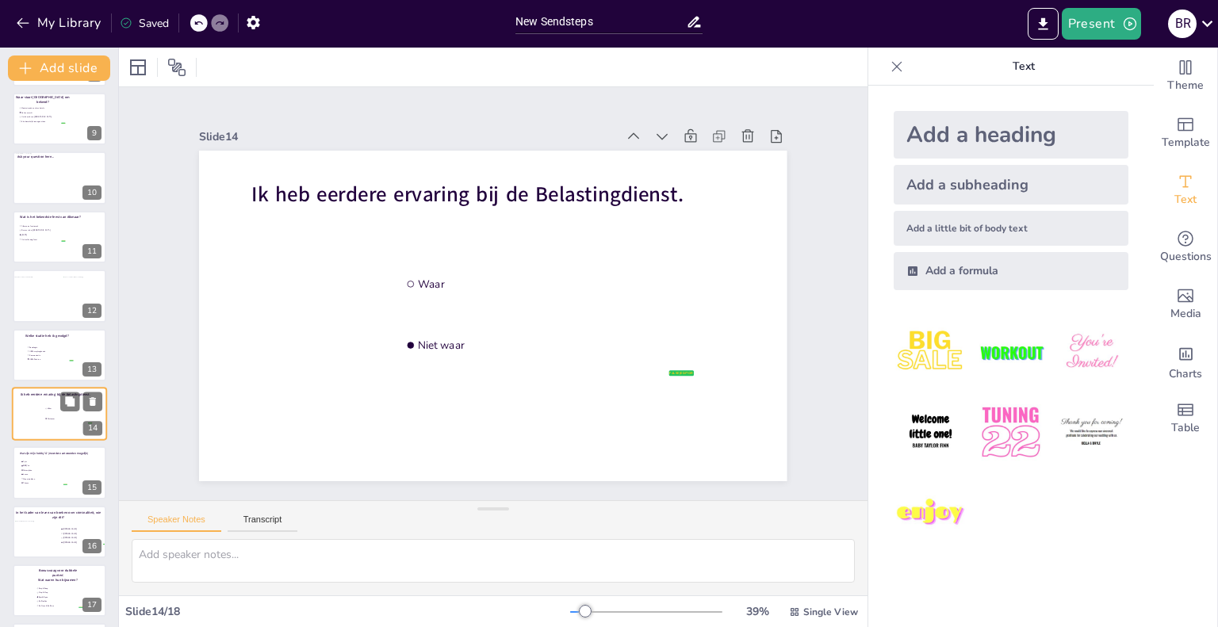
scroll to position [532, 0]
click at [45, 413] on li "Lezen" at bounding box center [44, 415] width 48 height 4
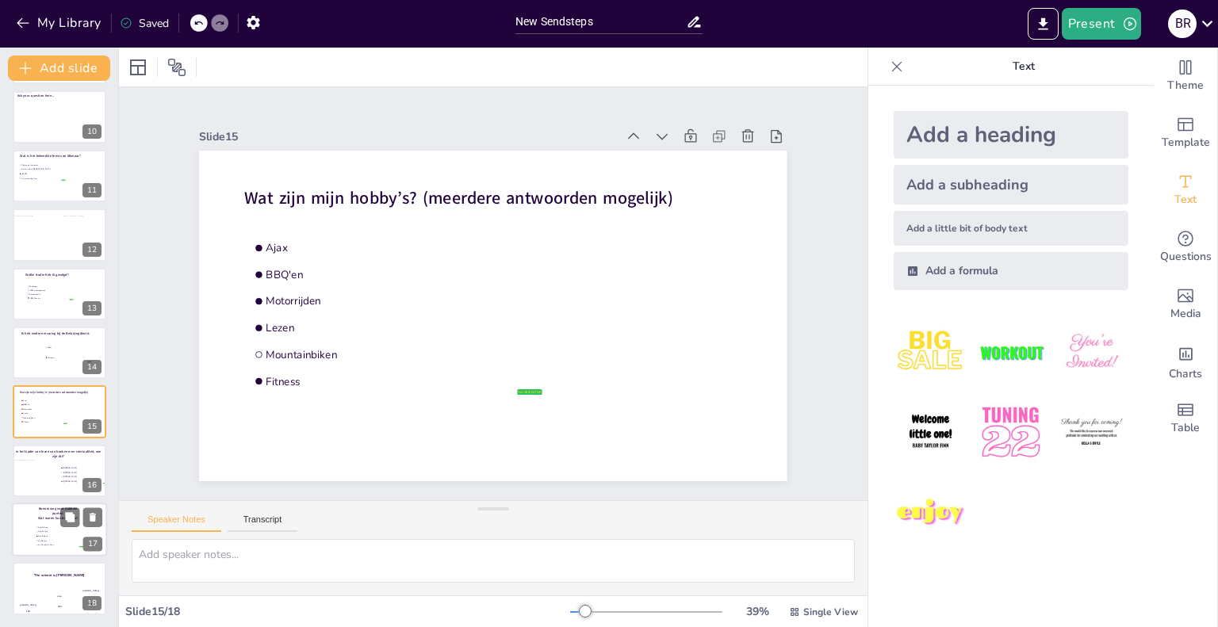
click at [54, 530] on li "Klep & Klap" at bounding box center [60, 532] width 48 height 4
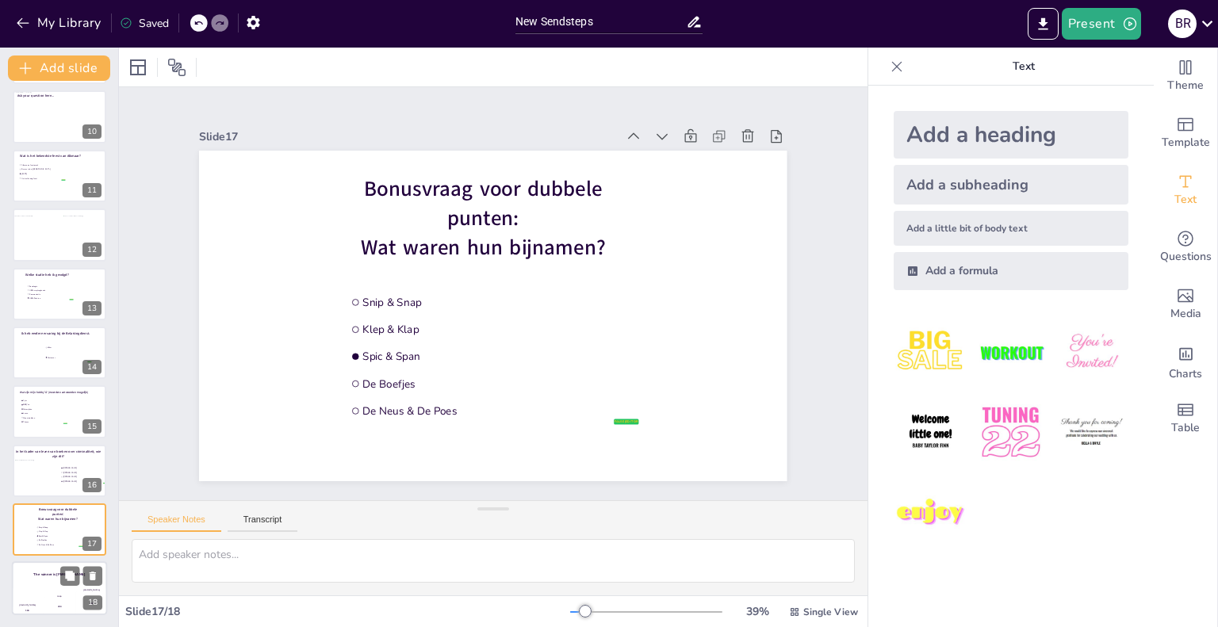
click at [50, 580] on div "The winner is Niels 🏆" at bounding box center [59, 575] width 95 height 27
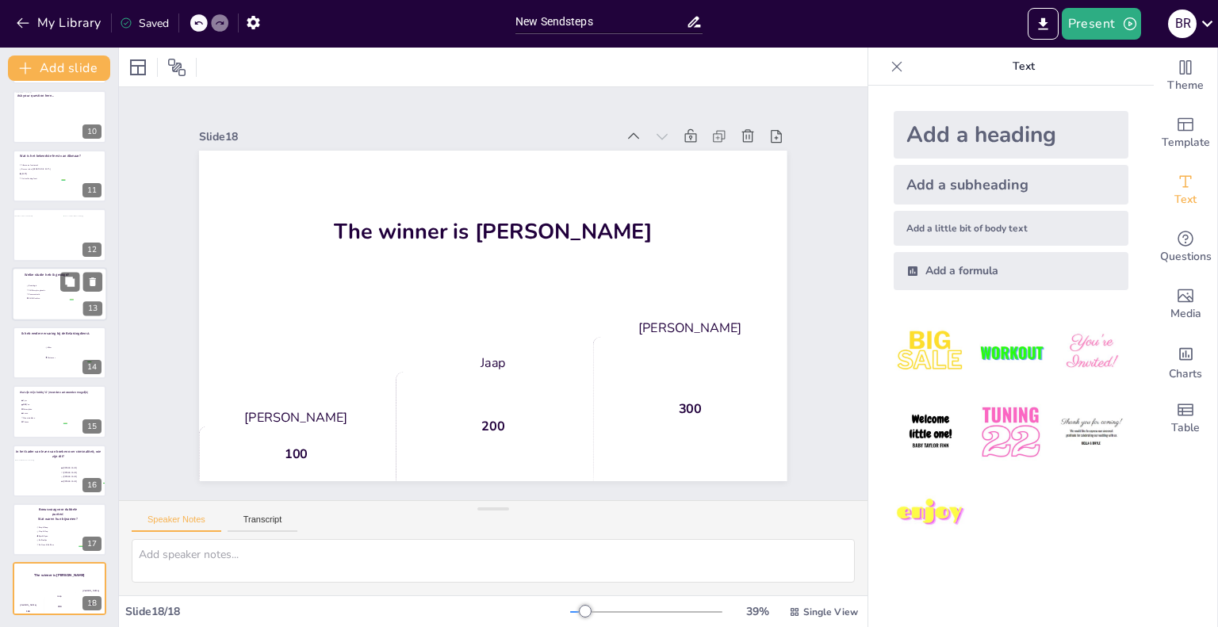
click at [44, 303] on div at bounding box center [59, 294] width 95 height 54
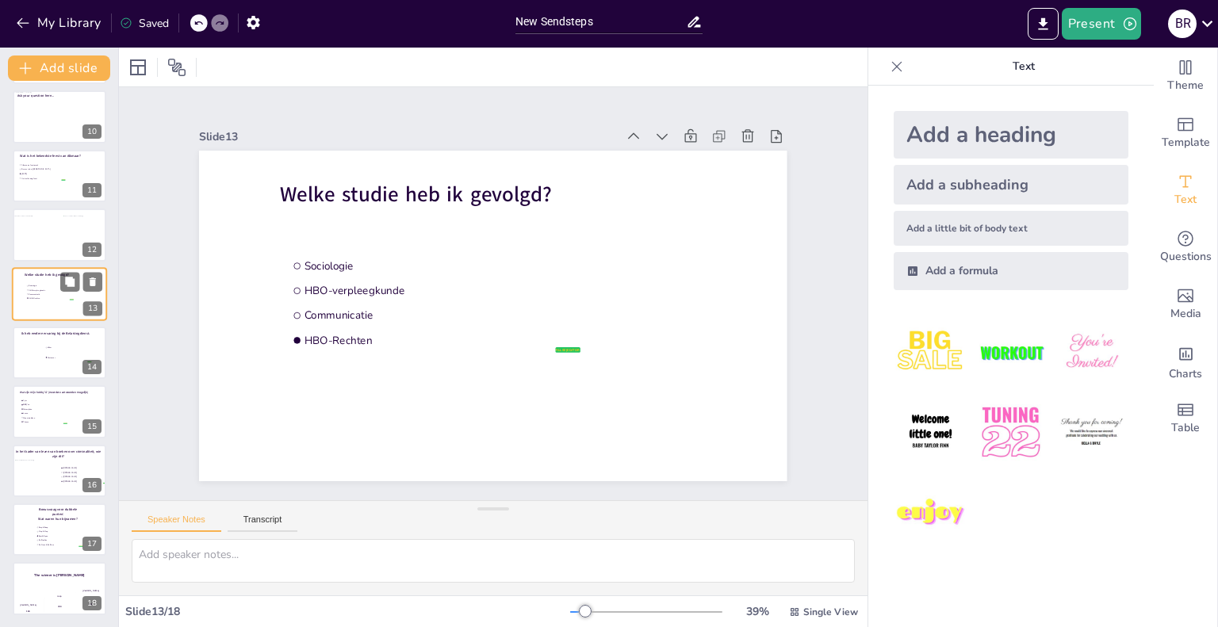
scroll to position [473, 0]
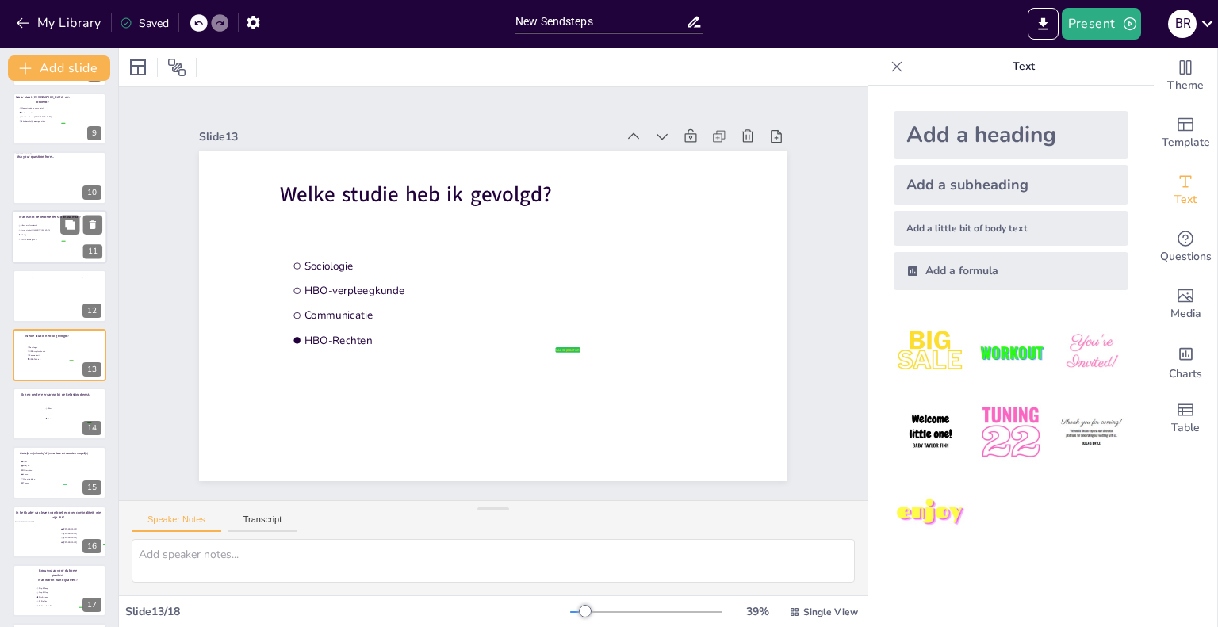
click at [42, 245] on div at bounding box center [59, 237] width 95 height 54
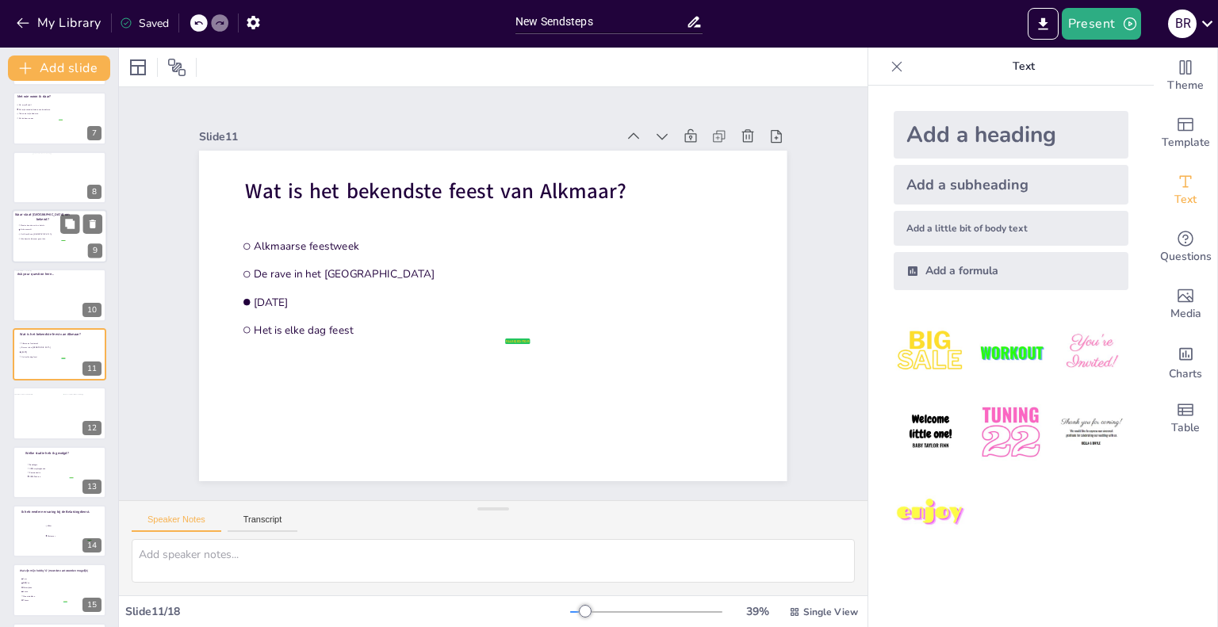
scroll to position [212, 0]
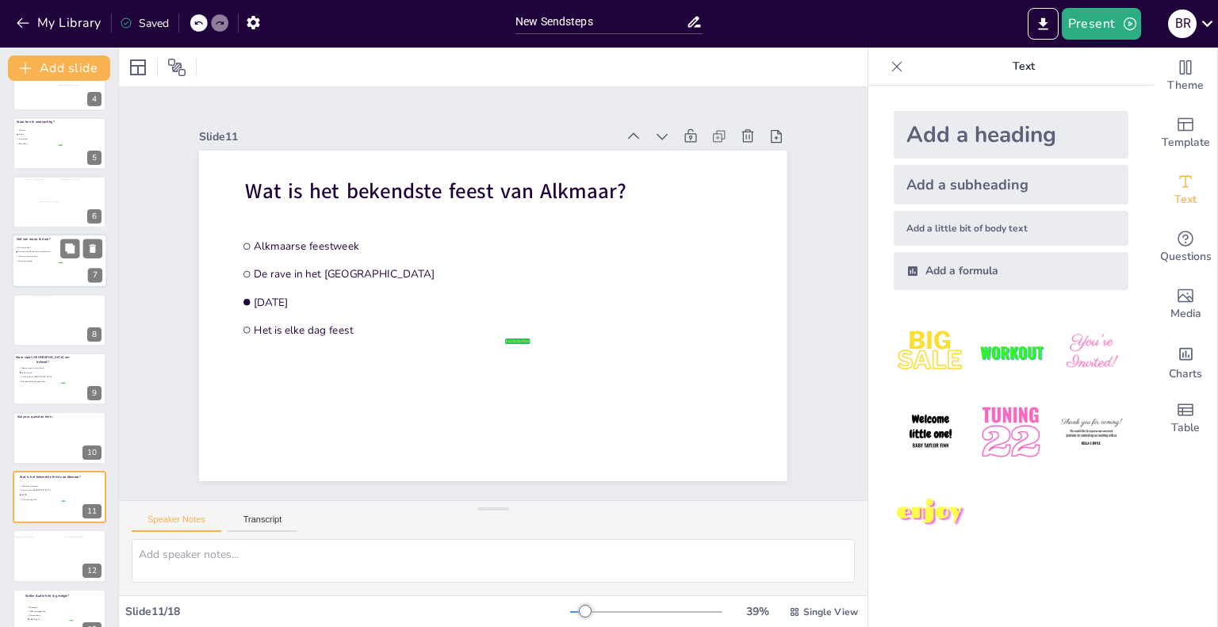
click at [49, 273] on div at bounding box center [59, 262] width 95 height 54
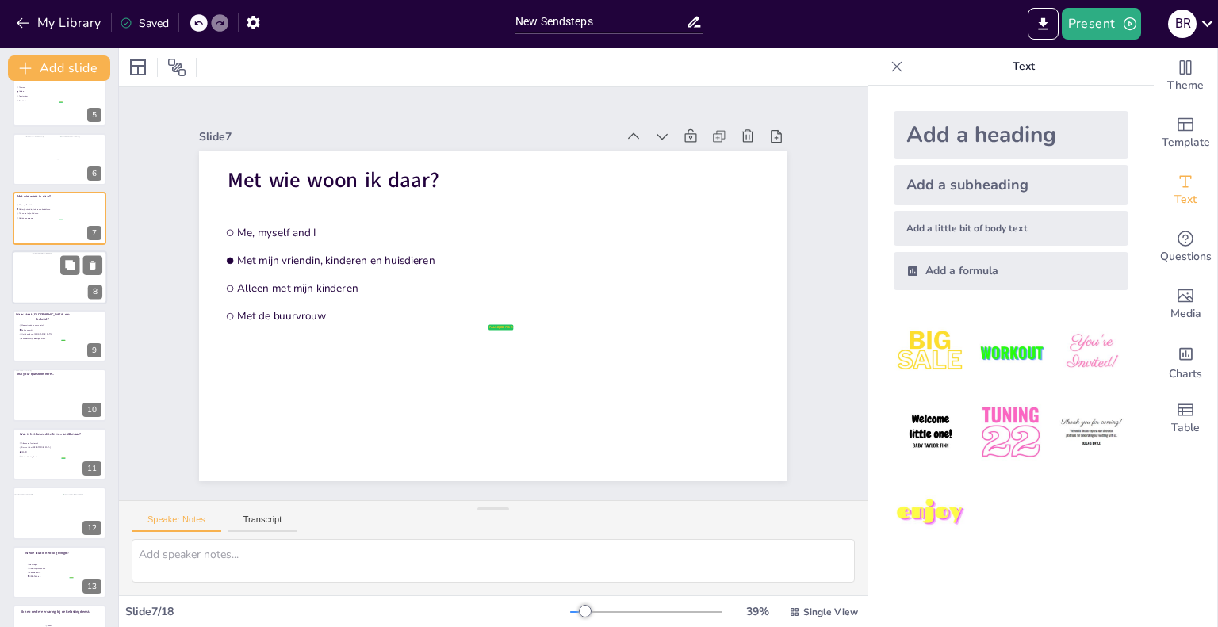
scroll to position [0, 0]
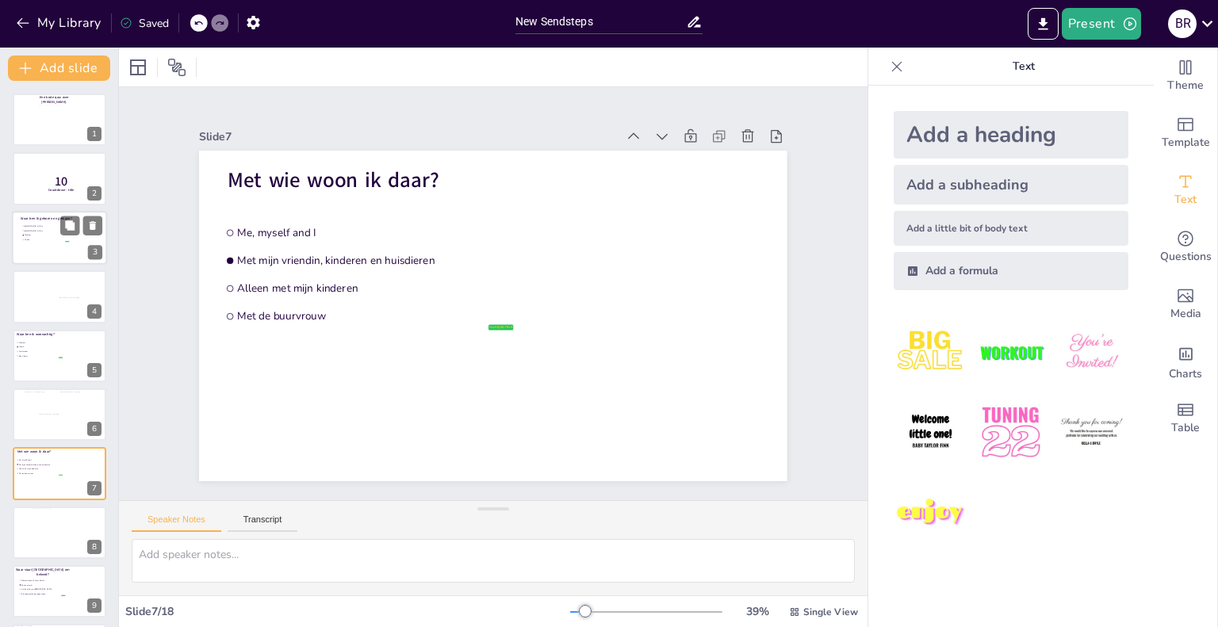
click at [53, 231] on li "[GEOGRAPHIC_DATA]" at bounding box center [45, 230] width 48 height 4
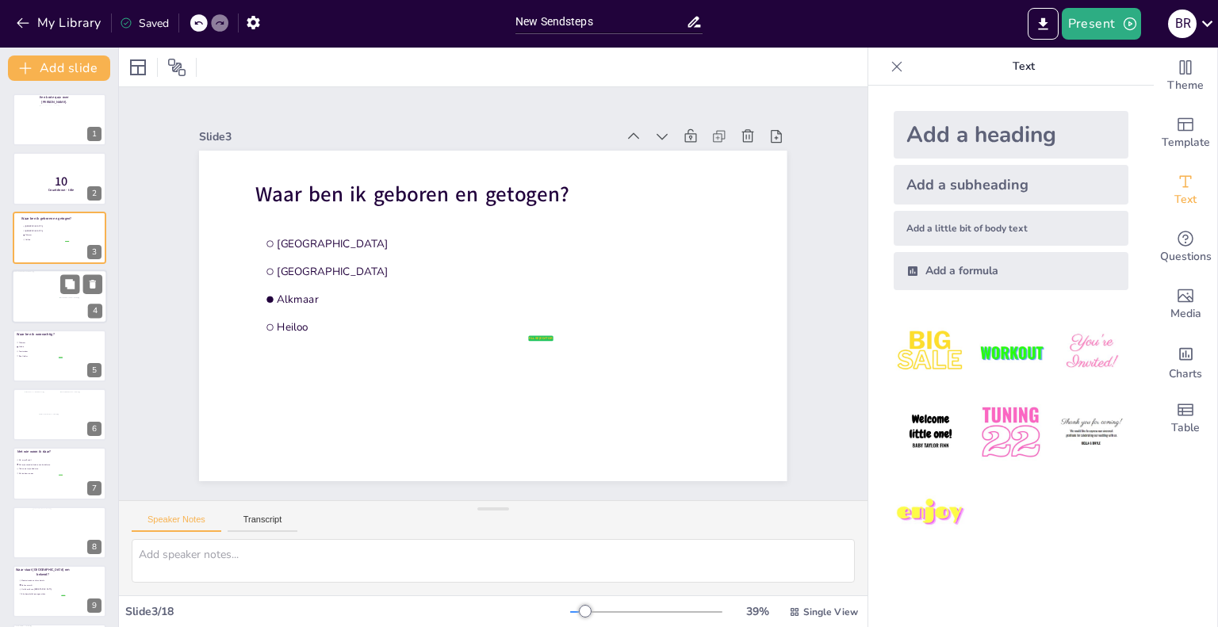
click at [48, 290] on div at bounding box center [36, 284] width 47 height 26
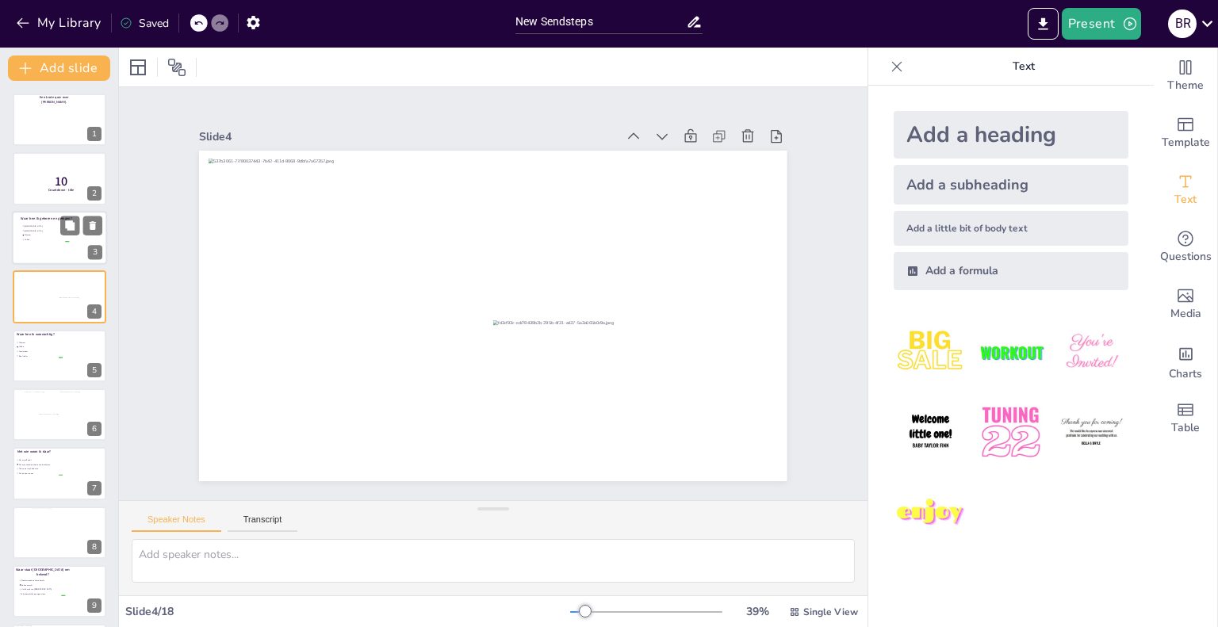
click at [39, 243] on div at bounding box center [59, 238] width 95 height 54
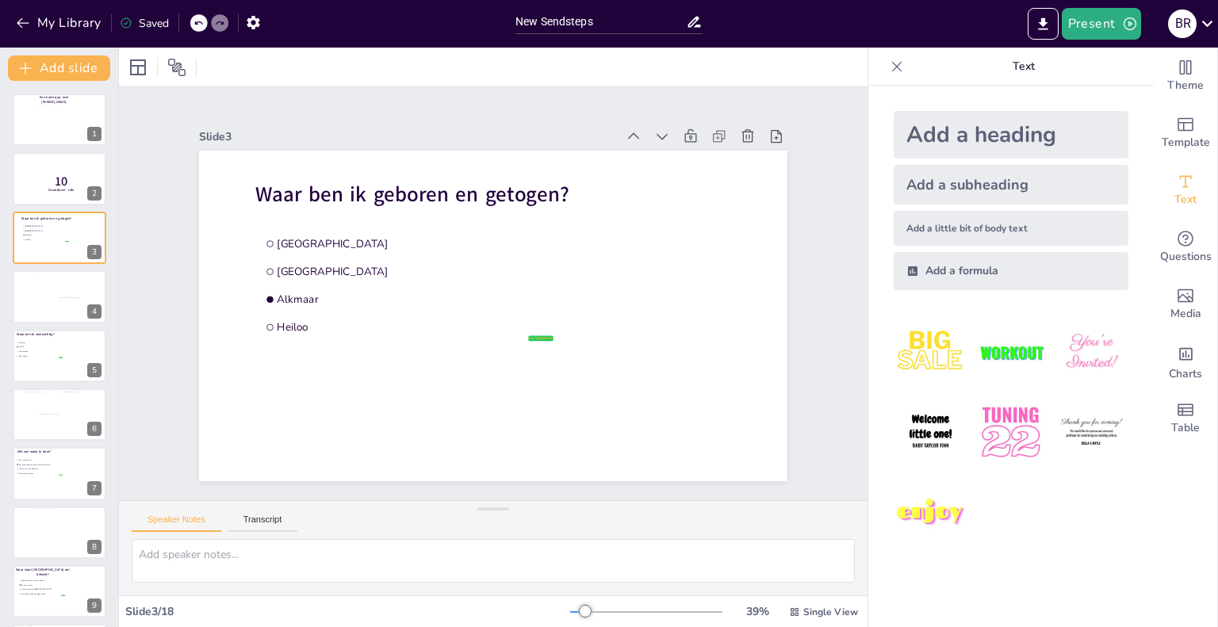
click at [135, 209] on div "Slide 1 Een korte quiz over [PERSON_NAME]. Slide 2 10 Countdown - title Slide 3…" at bounding box center [493, 293] width 748 height 413
click at [29, 129] on div at bounding box center [59, 120] width 95 height 54
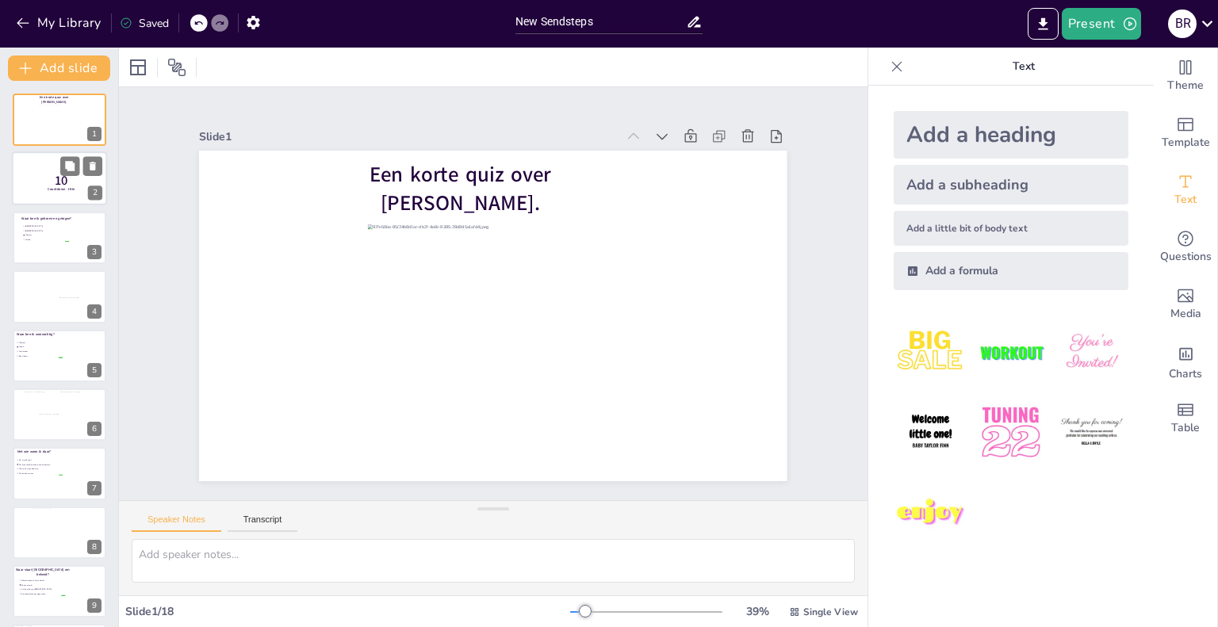
click at [36, 196] on div at bounding box center [59, 179] width 95 height 54
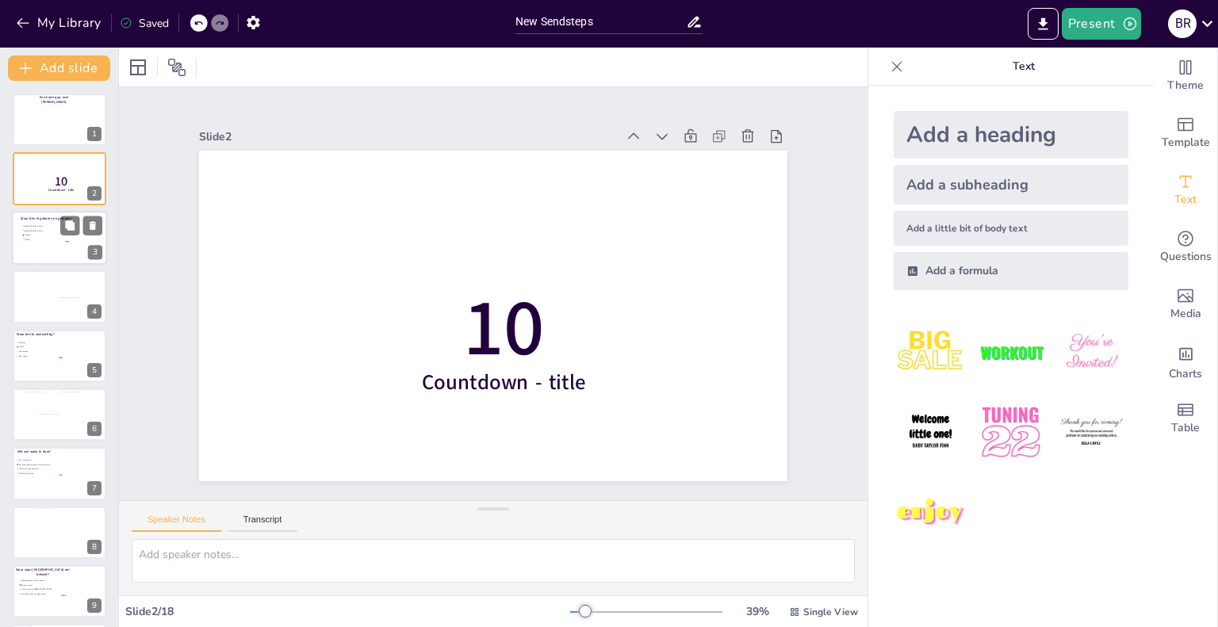
click at [38, 234] on span "Alkmaar" at bounding box center [47, 235] width 44 height 2
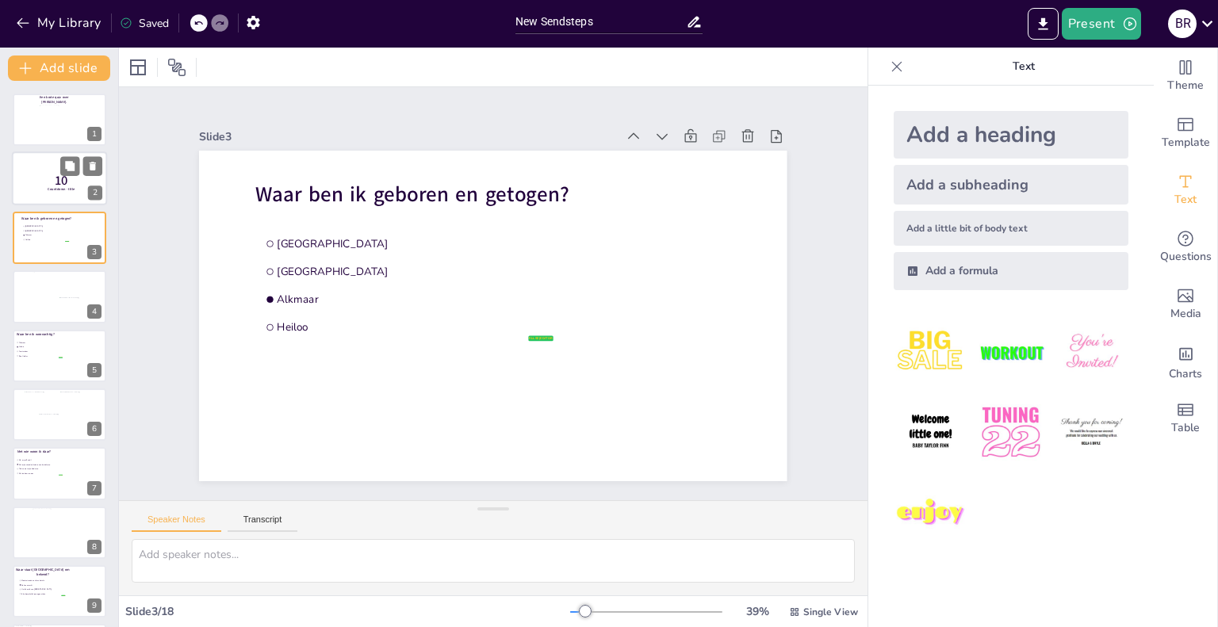
click at [37, 189] on div at bounding box center [59, 179] width 95 height 54
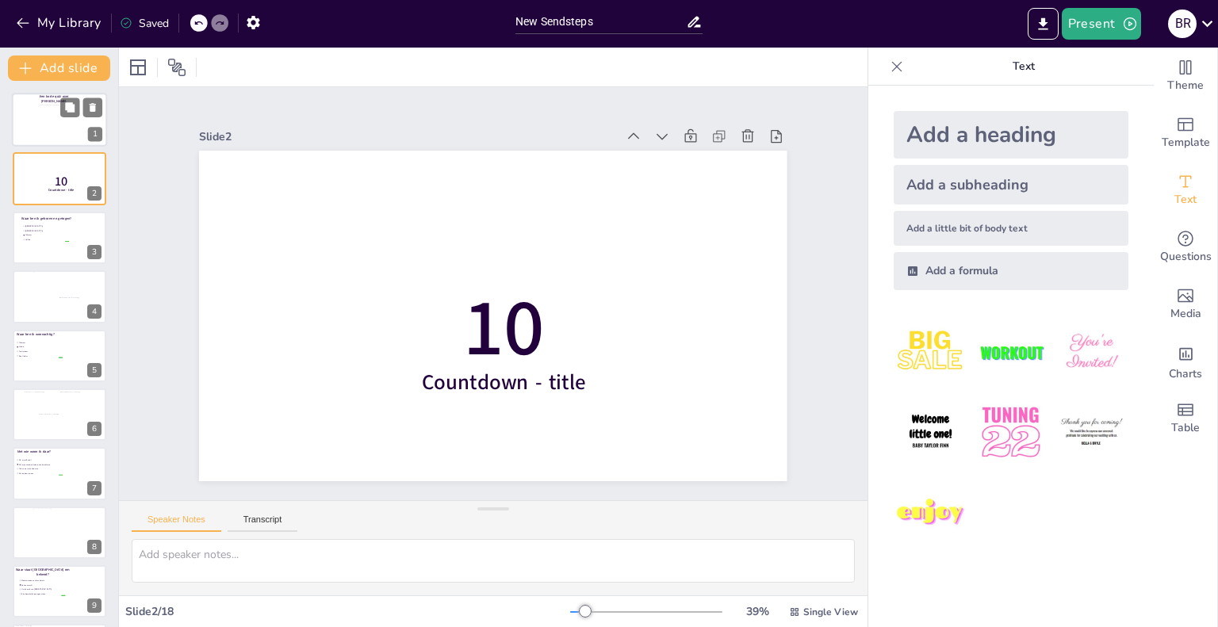
click at [29, 131] on div at bounding box center [59, 120] width 95 height 54
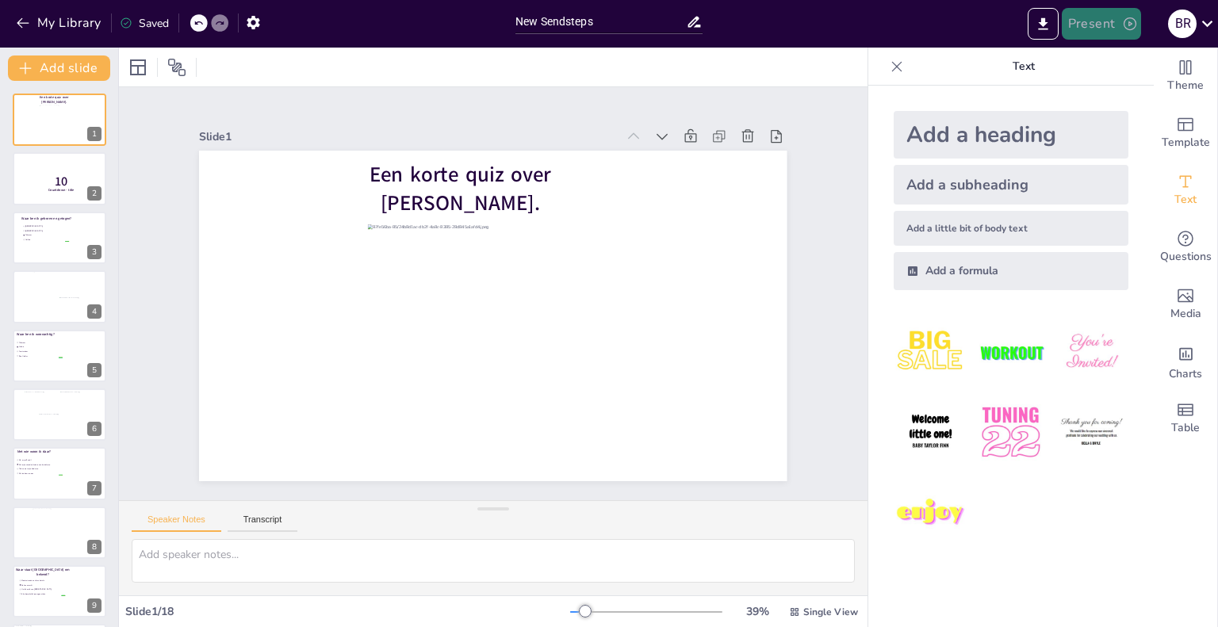
click at [1097, 18] on button "Present" at bounding box center [1101, 24] width 79 height 32
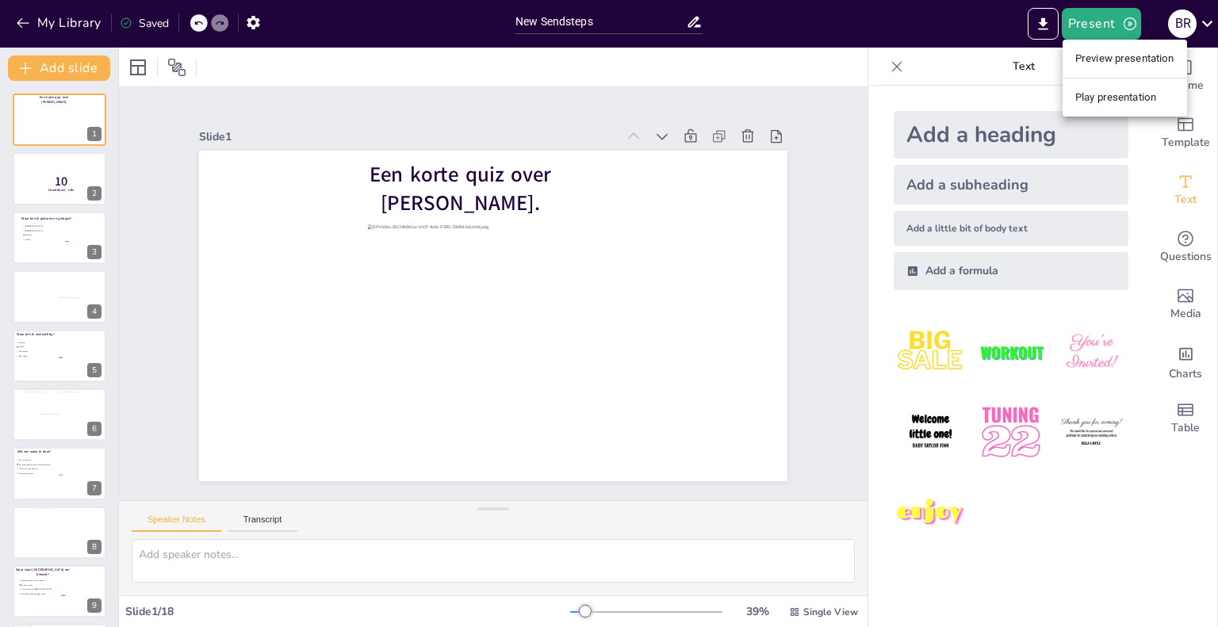
click at [1097, 65] on li "Preview presentation" at bounding box center [1124, 58] width 124 height 25
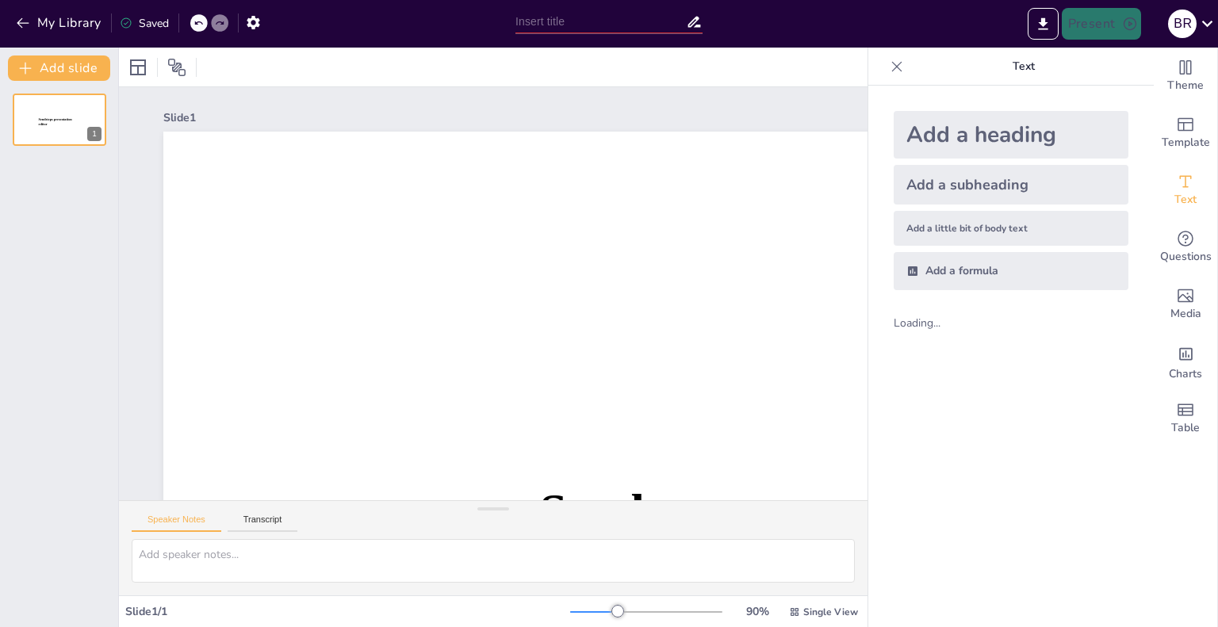
type input "New Sendsteps"
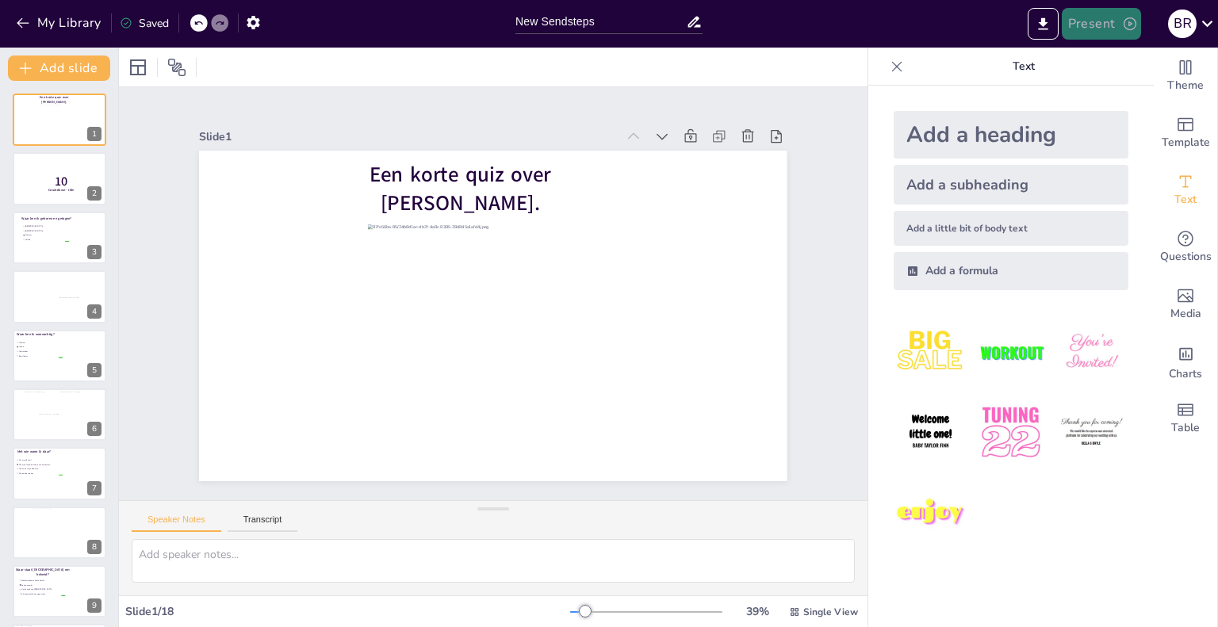
click at [1085, 30] on button "Present" at bounding box center [1101, 24] width 79 height 32
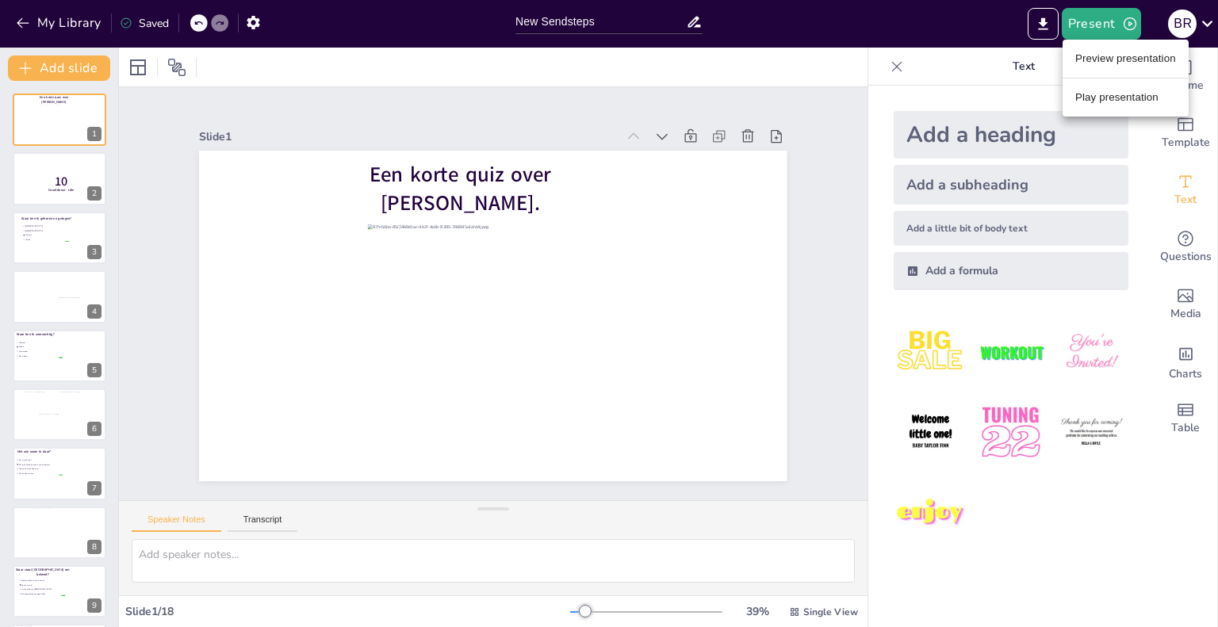
click at [1093, 93] on li "Play presentation" at bounding box center [1125, 97] width 126 height 25
